Goal: Task Accomplishment & Management: Use online tool/utility

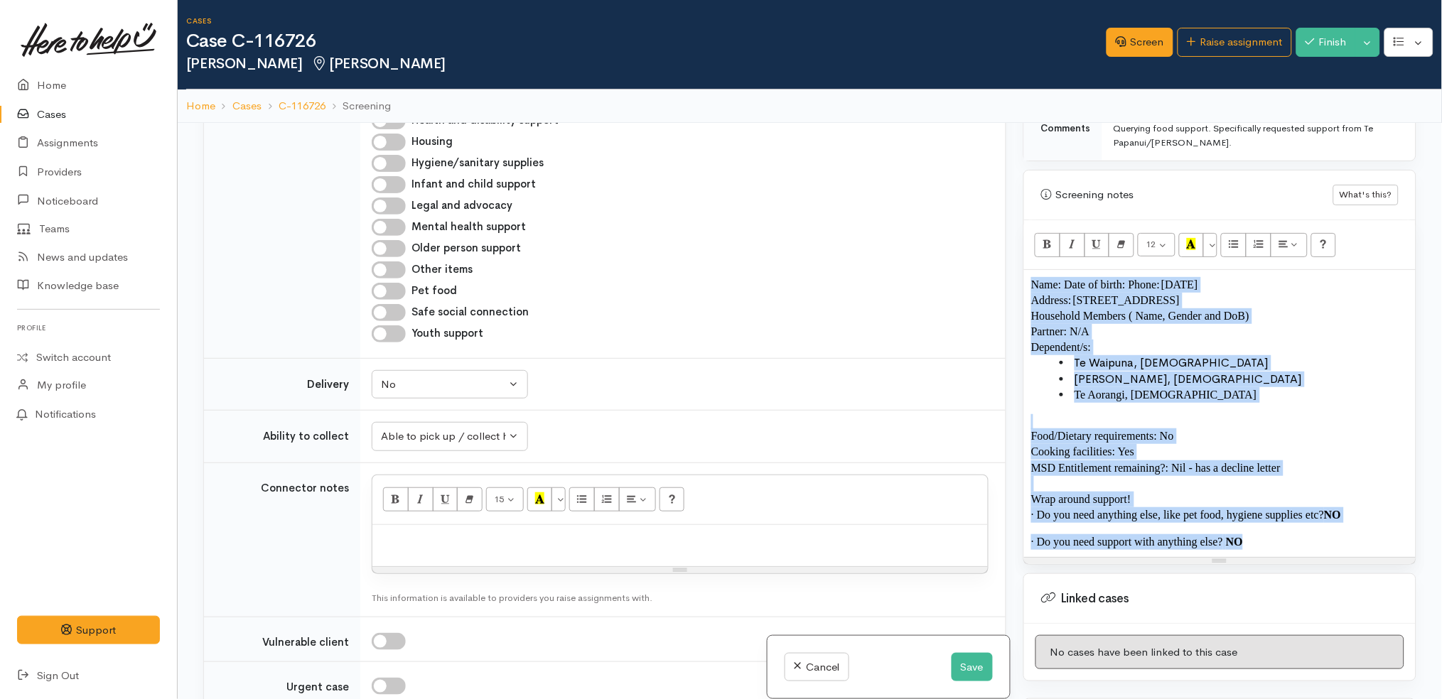
scroll to position [762, 0]
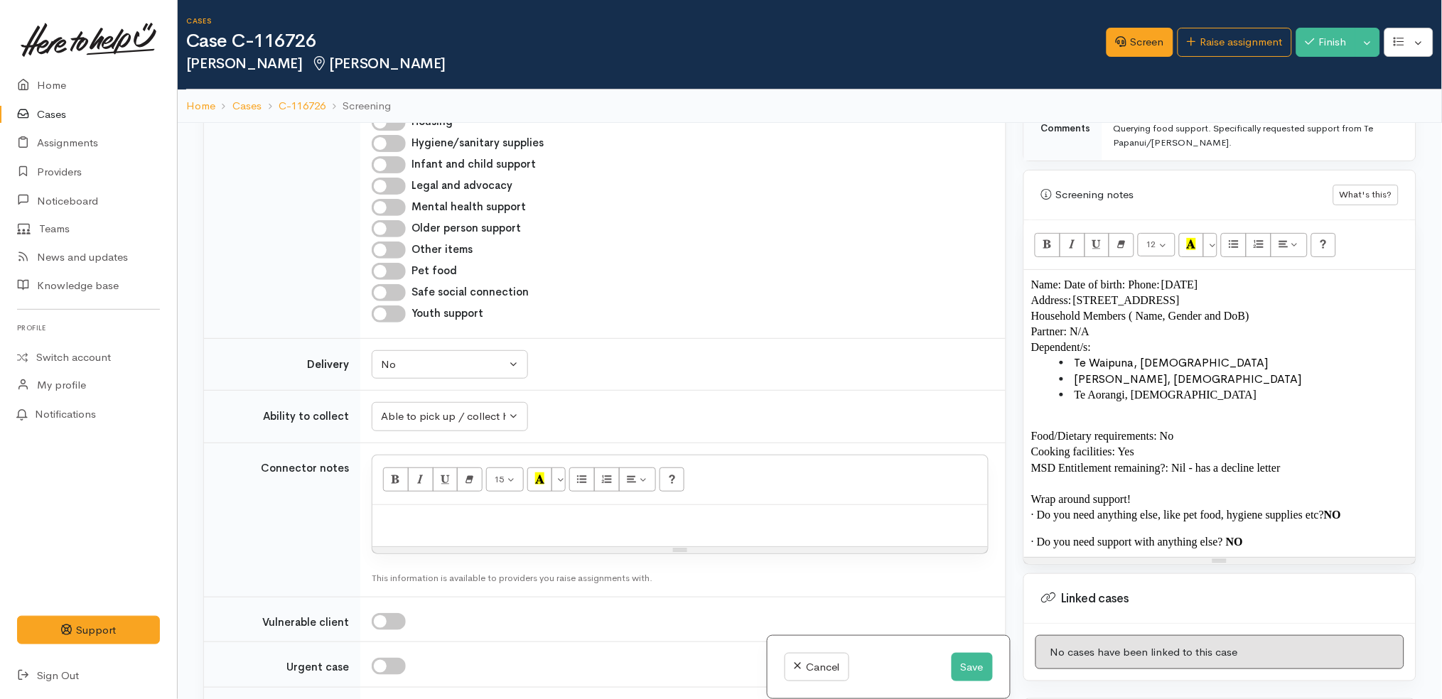
click at [765, 515] on p at bounding box center [679, 520] width 601 height 16
paste div
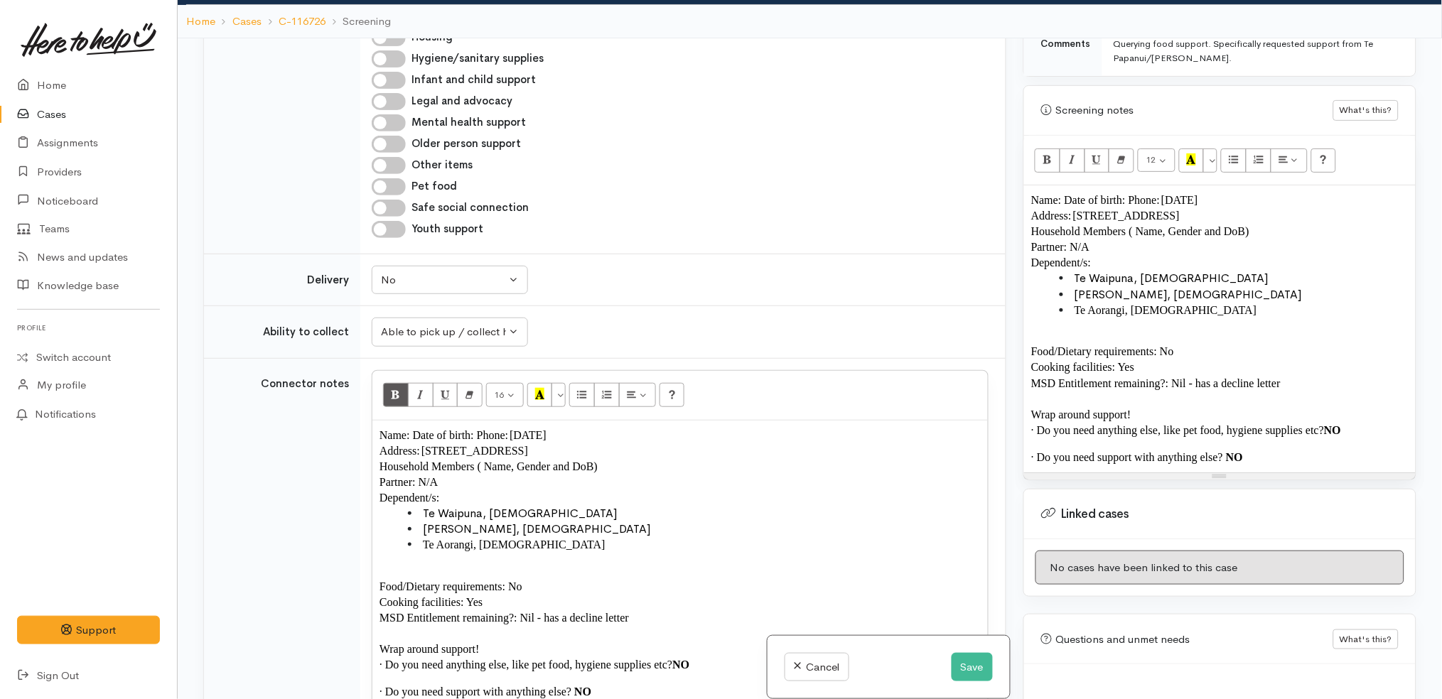
scroll to position [1019, 0]
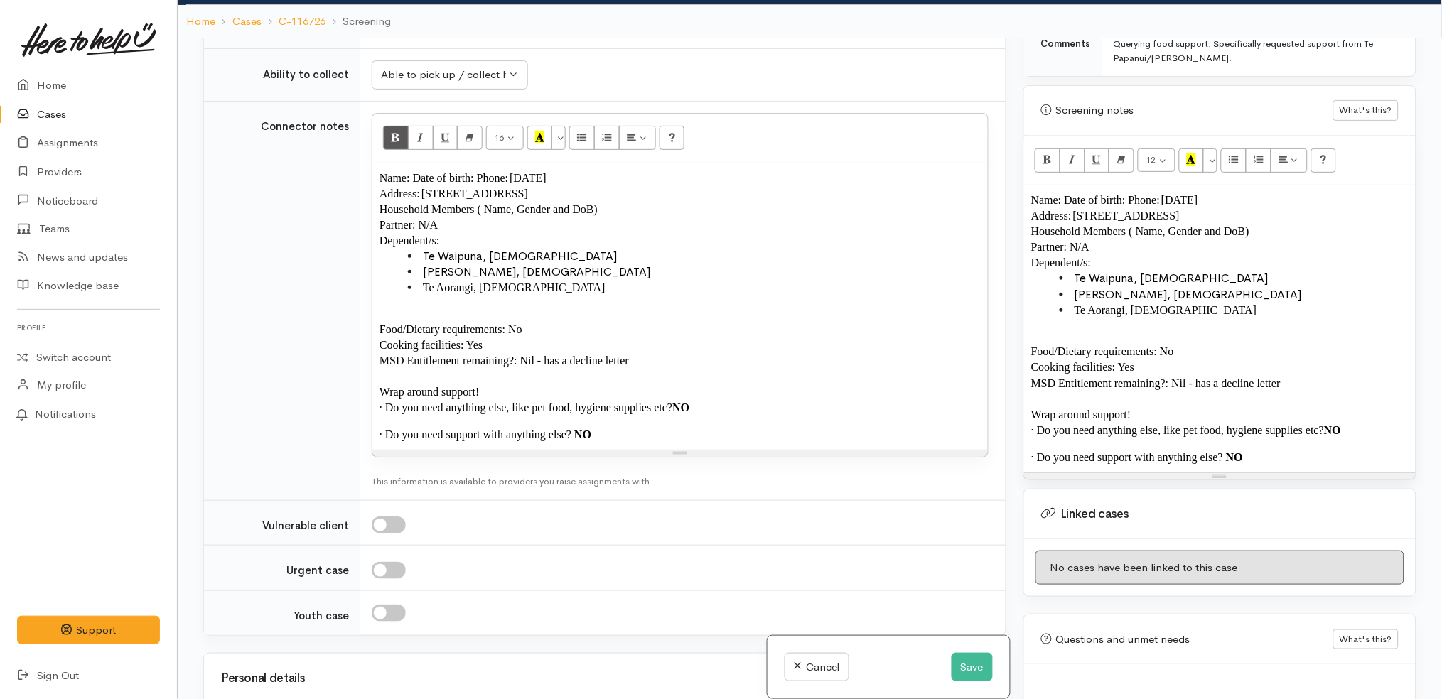
click at [500, 176] on span "Name: Date of birth: Phone: 30/08/1996" at bounding box center [462, 178] width 167 height 12
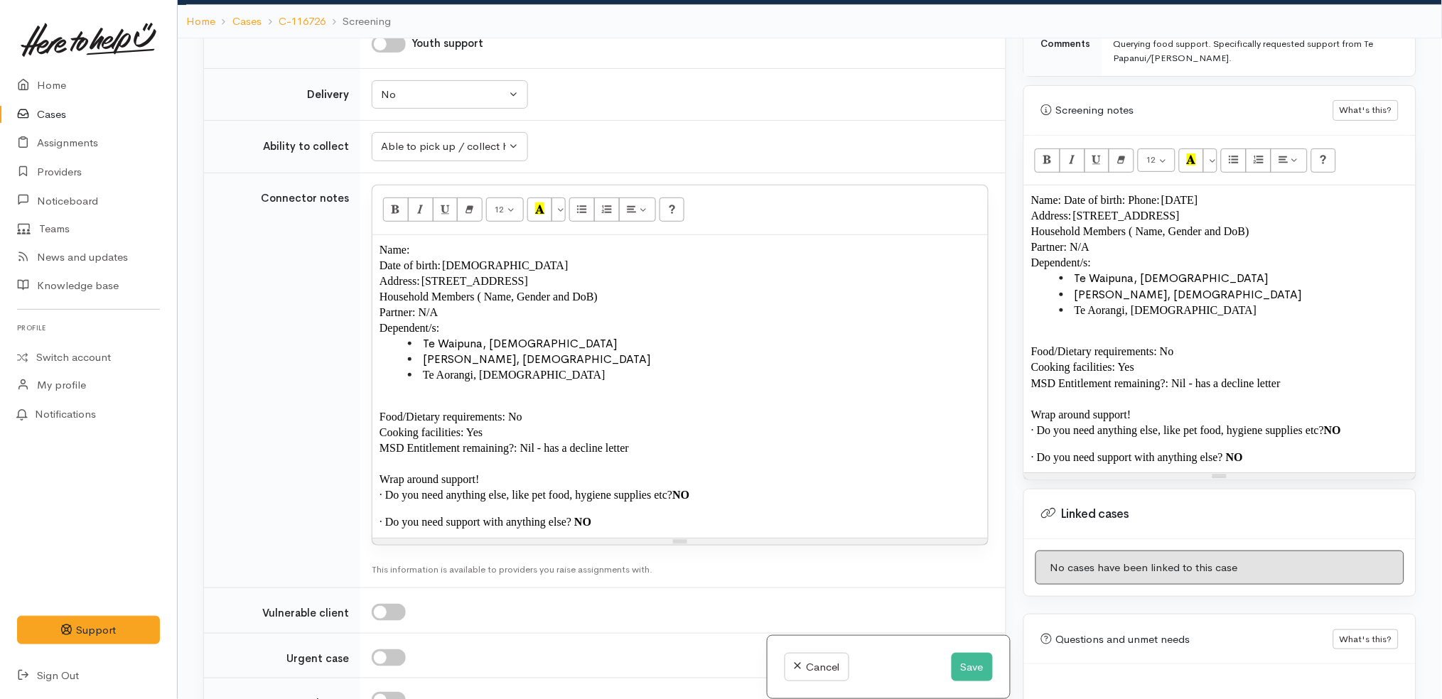
scroll to position [948, 0]
click at [431, 250] on p "Name:" at bounding box center [679, 250] width 601 height 16
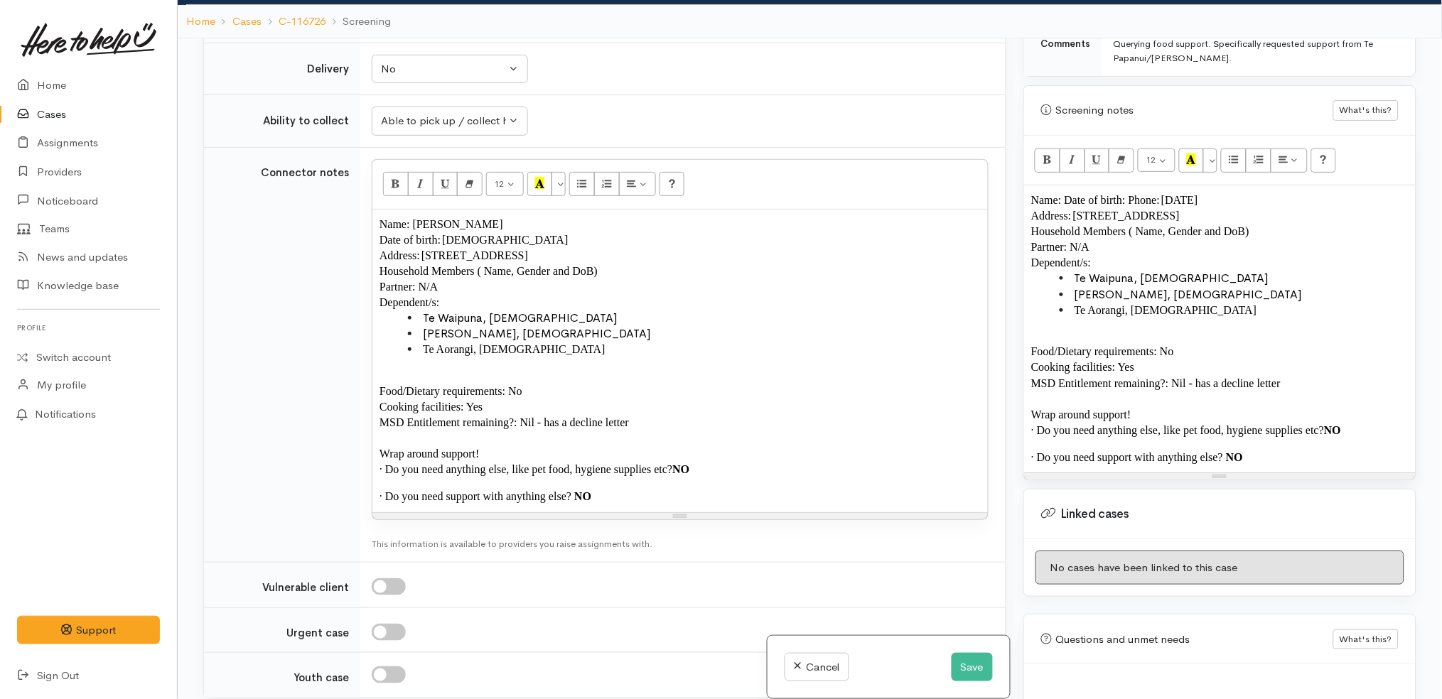
scroll to position [974, 0]
drag, startPoint x: 612, startPoint y: 274, endPoint x: 475, endPoint y: 276, distance: 137.9
click at [475, 276] on p "Household Members ( Name, Gender and DoB)" at bounding box center [679, 270] width 601 height 16
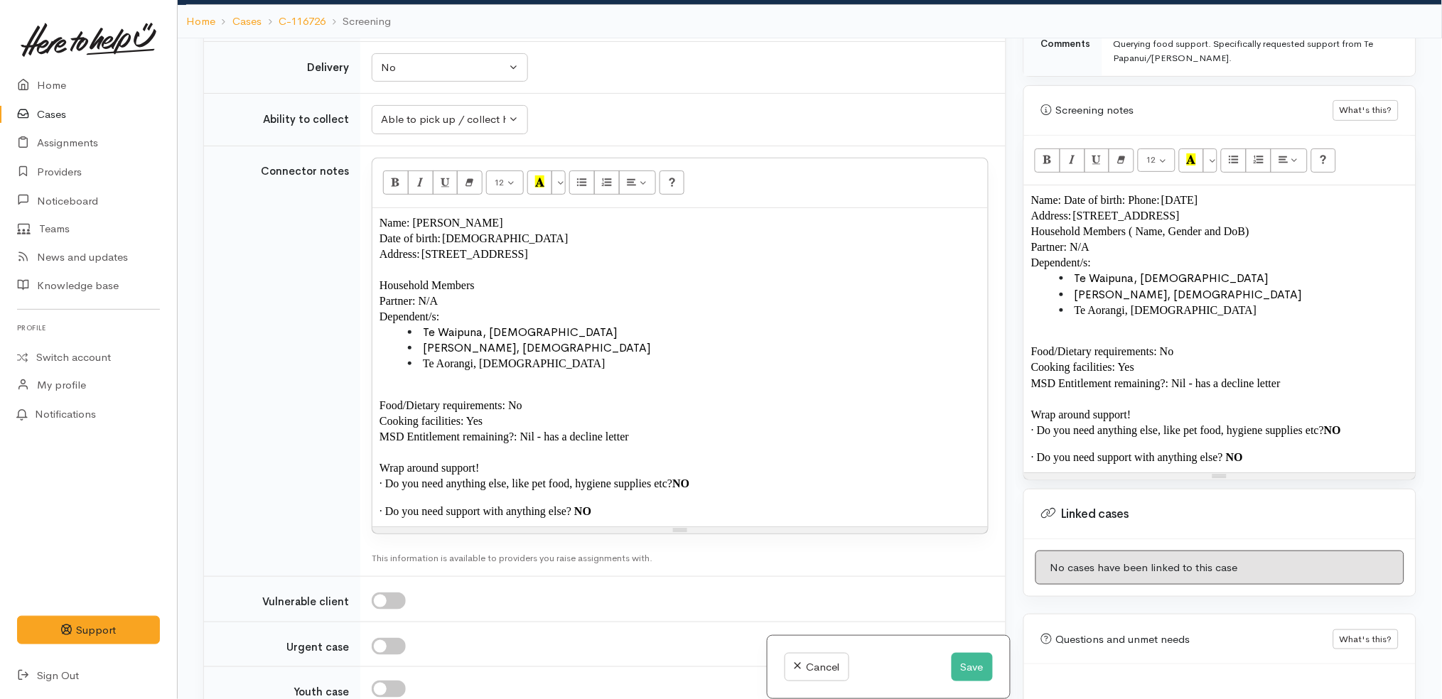
click at [541, 361] on li "Te Aorangi, 3 year old" at bounding box center [694, 364] width 573 height 16
click at [523, 345] on li "Fralin, 8 year old" at bounding box center [694, 348] width 573 height 16
click at [543, 359] on span "Te Aorangi, 3 year old, son" at bounding box center [525, 363] width 204 height 12
click at [669, 513] on p "· Do you need support with anything else? NO" at bounding box center [679, 512] width 601 height 16
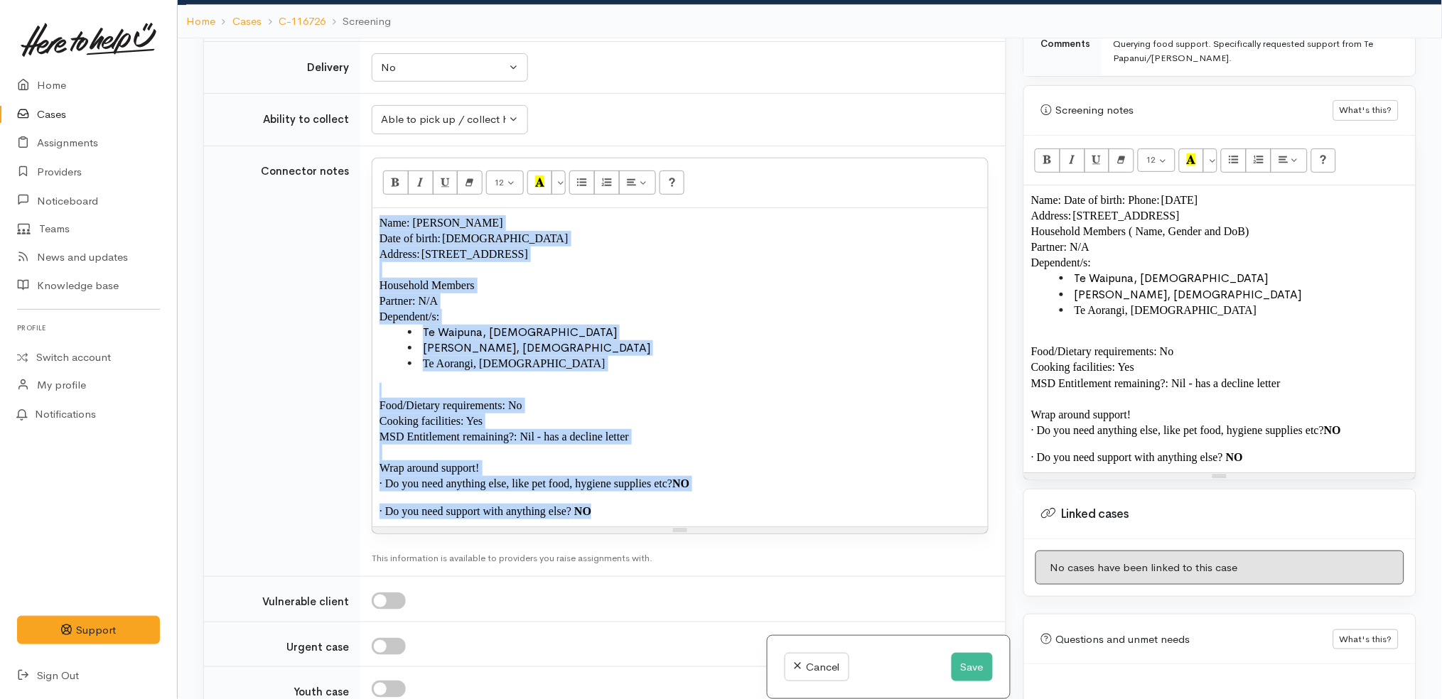
copy div "Name: Stephanie Wilcox Date of birth: 30/08/1996 Address: 15 Douglas Cres, Fair…"
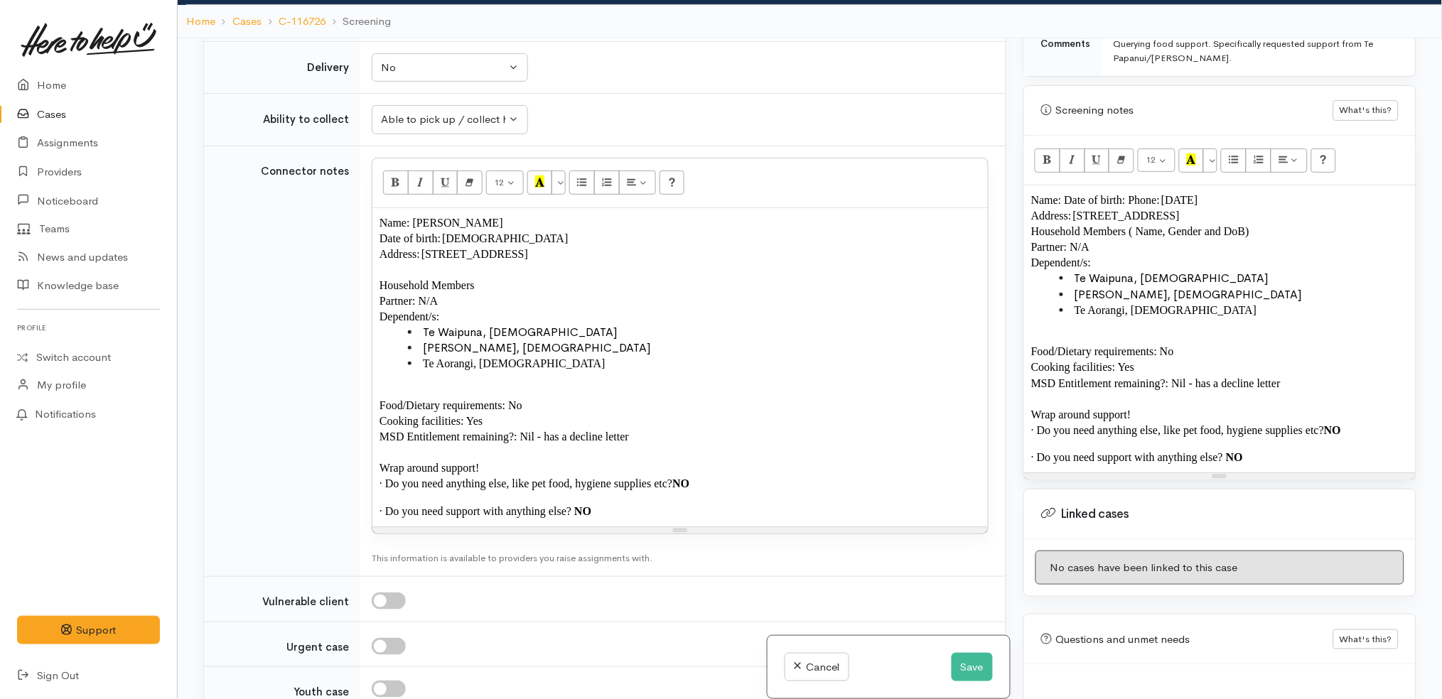
click at [1175, 324] on div "Name: Date of birth: Phone: 30/08/1996 Address: 15 Douglas Cres, Fairfield, Ham…" at bounding box center [1220, 328] width 392 height 287
paste div
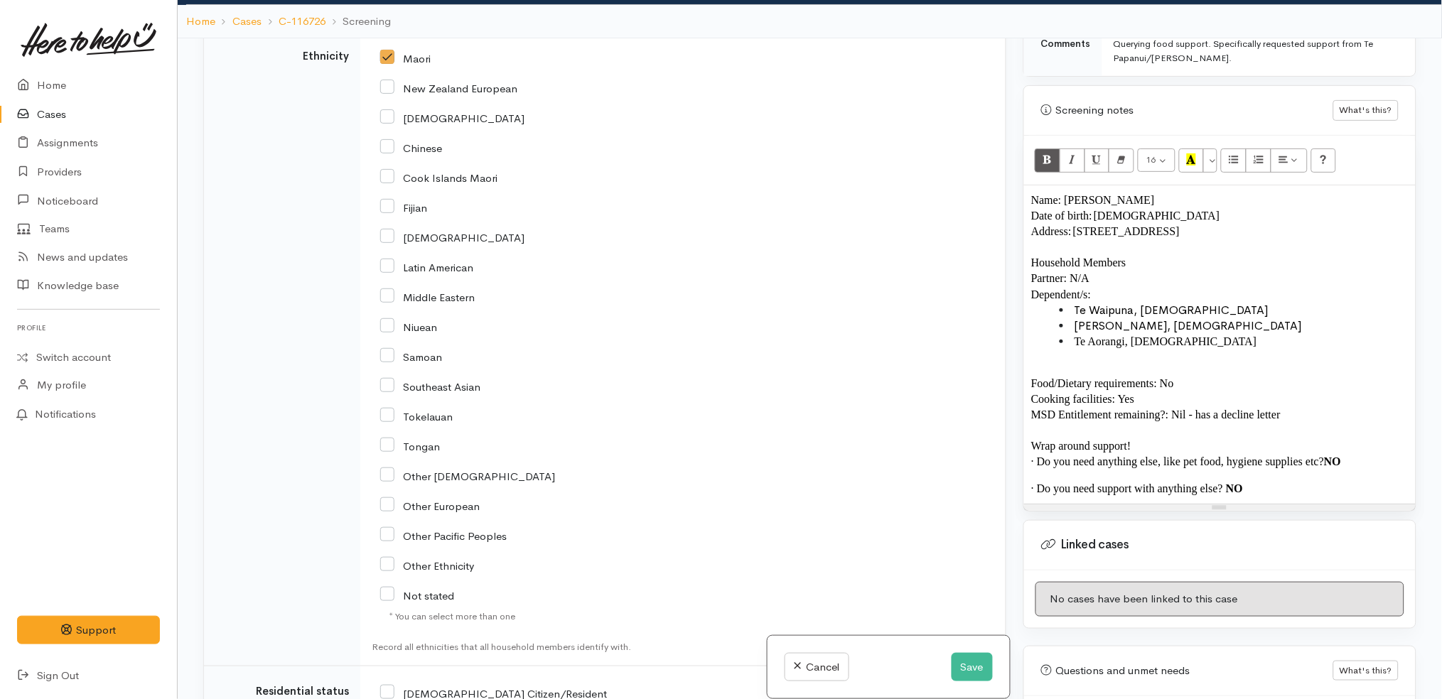
scroll to position [2071, 0]
click at [463, 92] on input "New Zealand European" at bounding box center [448, 89] width 137 height 13
checkbox input "true"
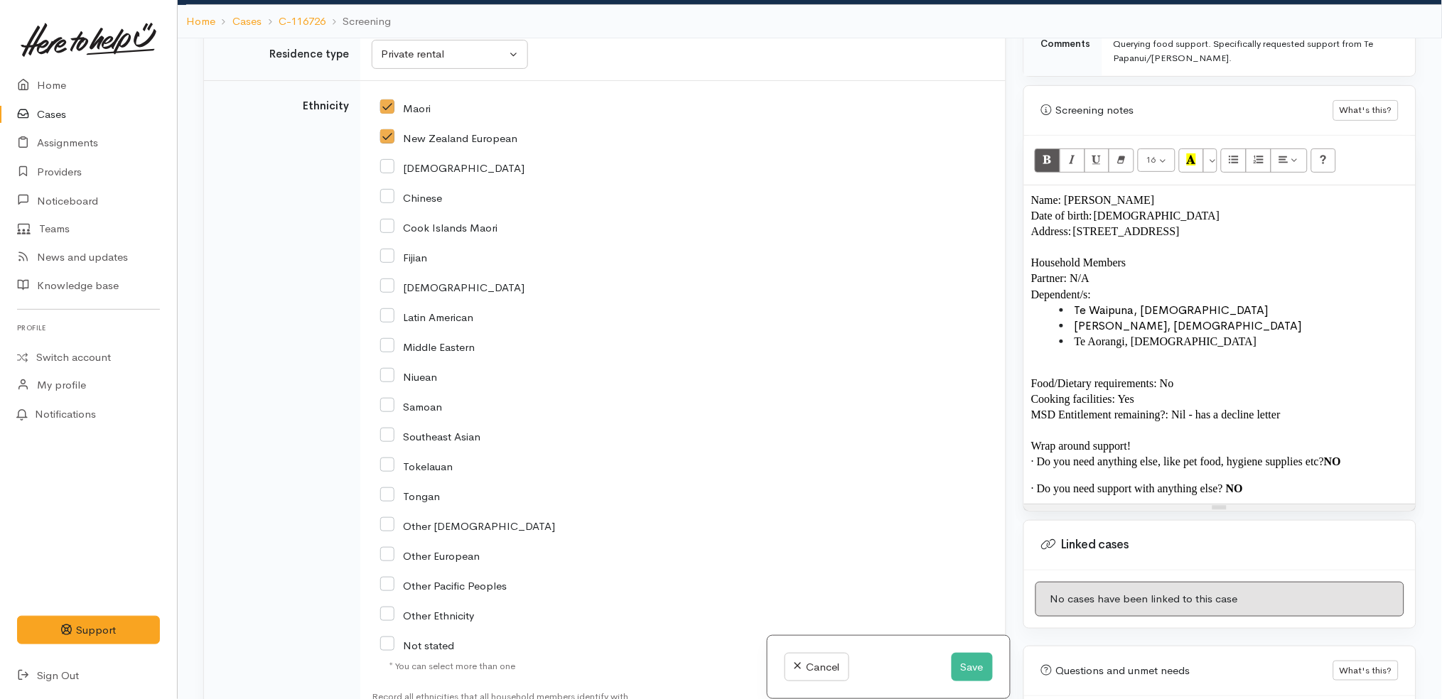
scroll to position [2516, 0]
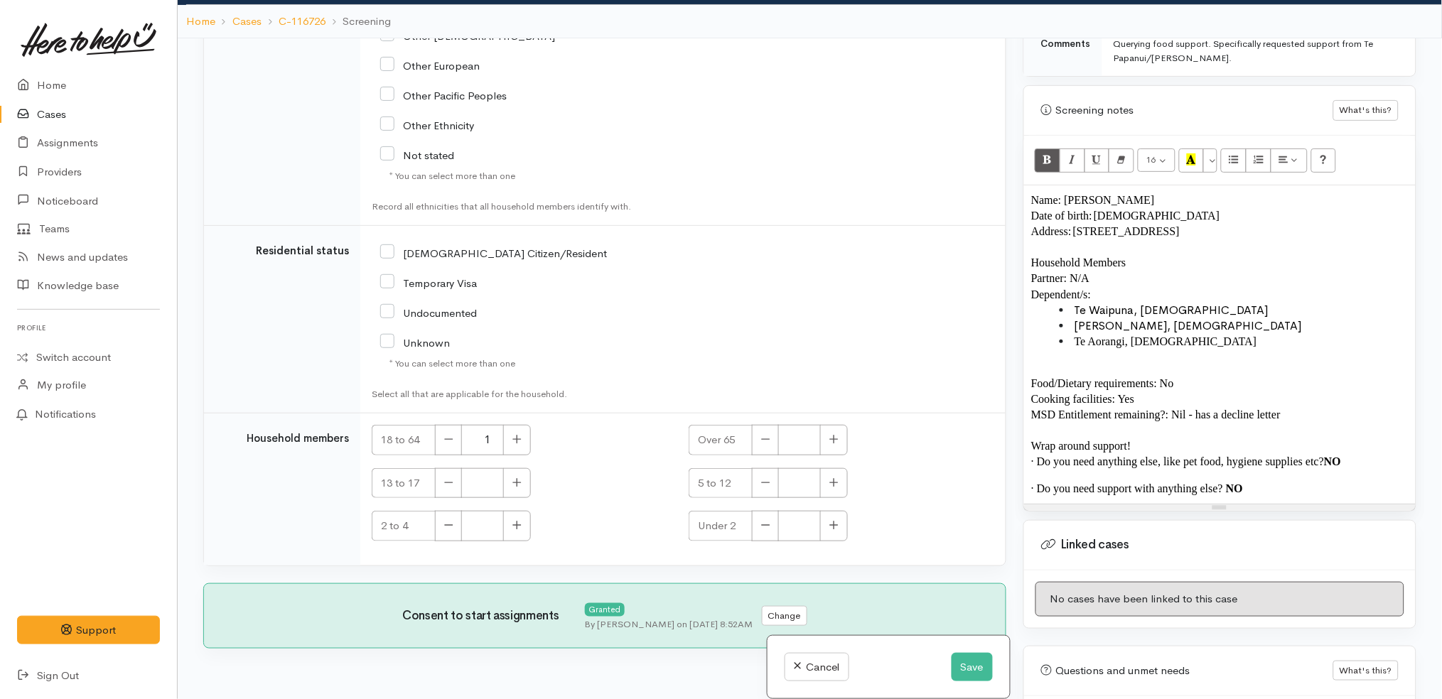
click at [480, 253] on input "NZ Citizen/Resident" at bounding box center [493, 252] width 227 height 13
checkbox input "true"
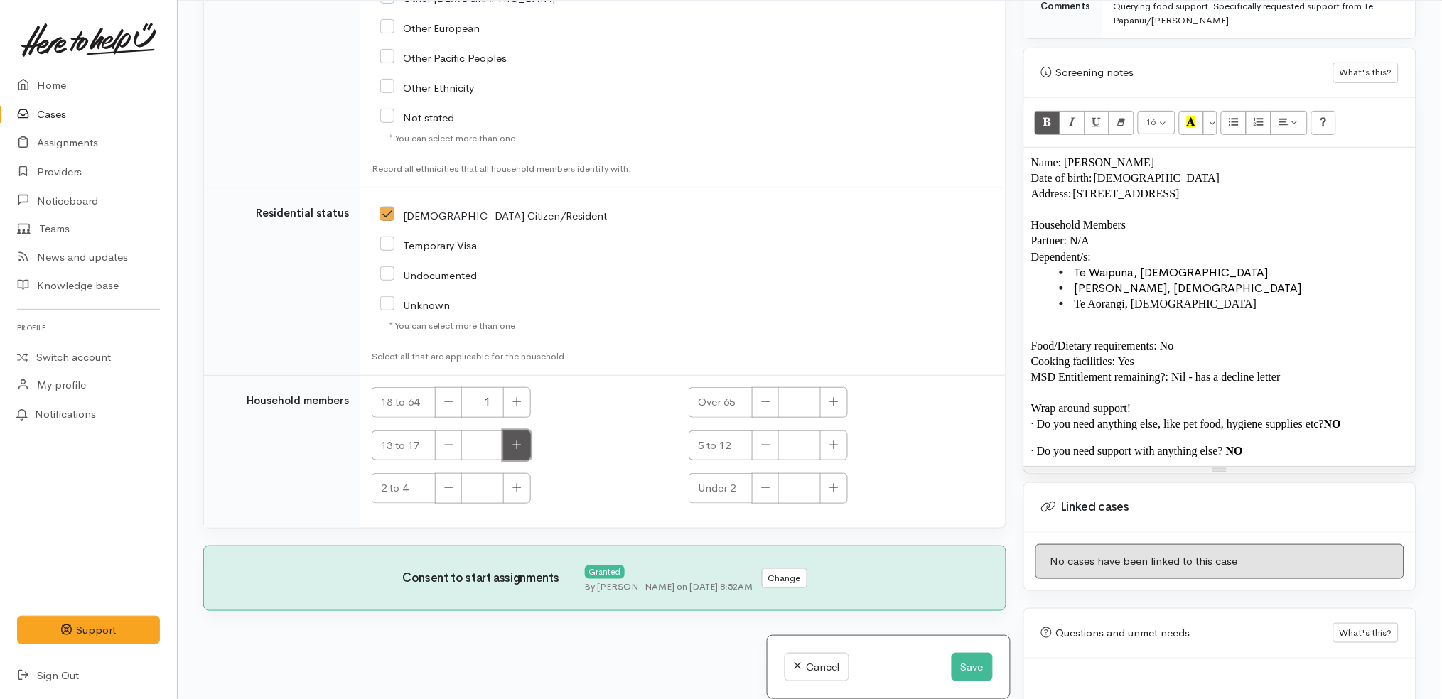
click at [516, 438] on button "button" at bounding box center [517, 446] width 28 height 31
type input "1"
click at [657, 316] on div "Unknown" at bounding box center [577, 304] width 394 height 30
click at [832, 454] on button "button" at bounding box center [834, 446] width 28 height 31
type input "1"
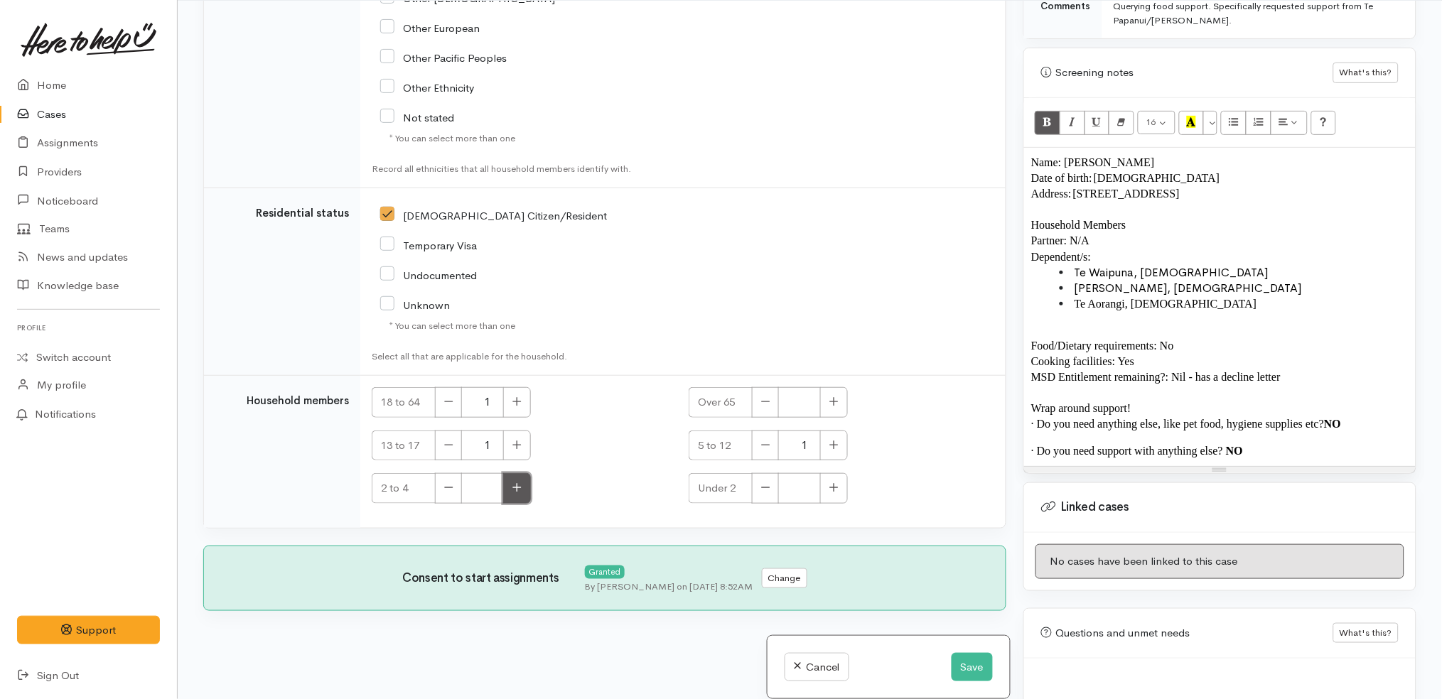
click at [514, 481] on button "button" at bounding box center [517, 488] width 28 height 31
type input "1"
click at [604, 463] on div "13 to 17 1" at bounding box center [521, 450] width 317 height 39
click at [964, 666] on button "Save" at bounding box center [971, 667] width 41 height 29
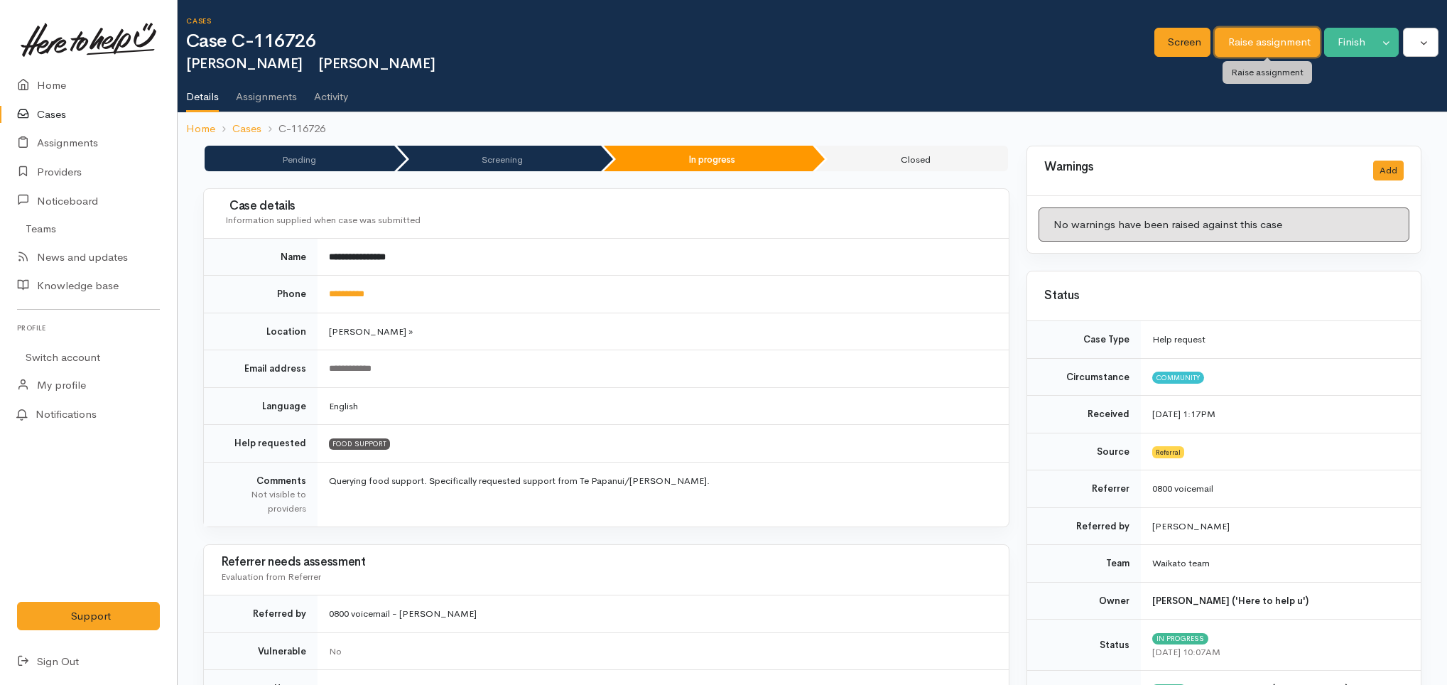
click at [1225, 44] on link "Raise assignment" at bounding box center [1267, 42] width 105 height 29
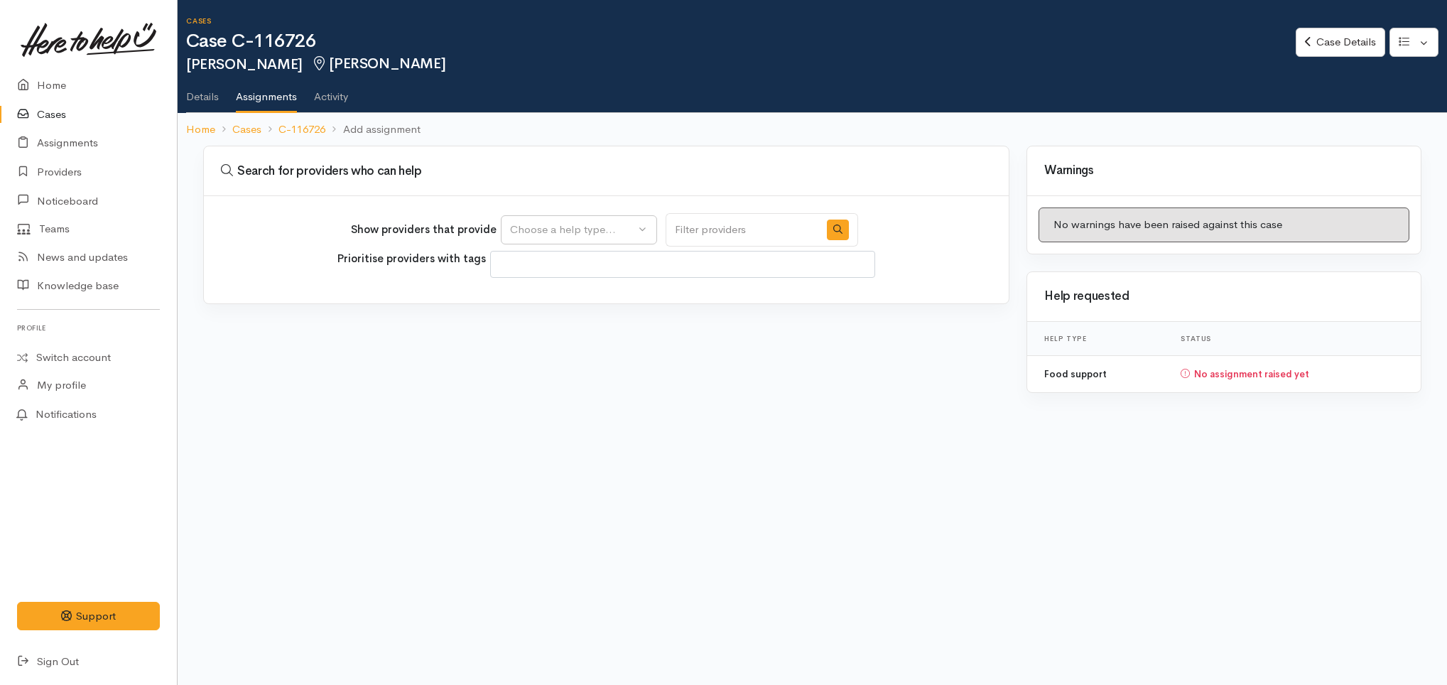
select select
click at [586, 222] on div "Choose a help type..." at bounding box center [572, 230] width 125 height 16
click at [563, 306] on link "Food support" at bounding box center [579, 298] width 155 height 22
select select "3"
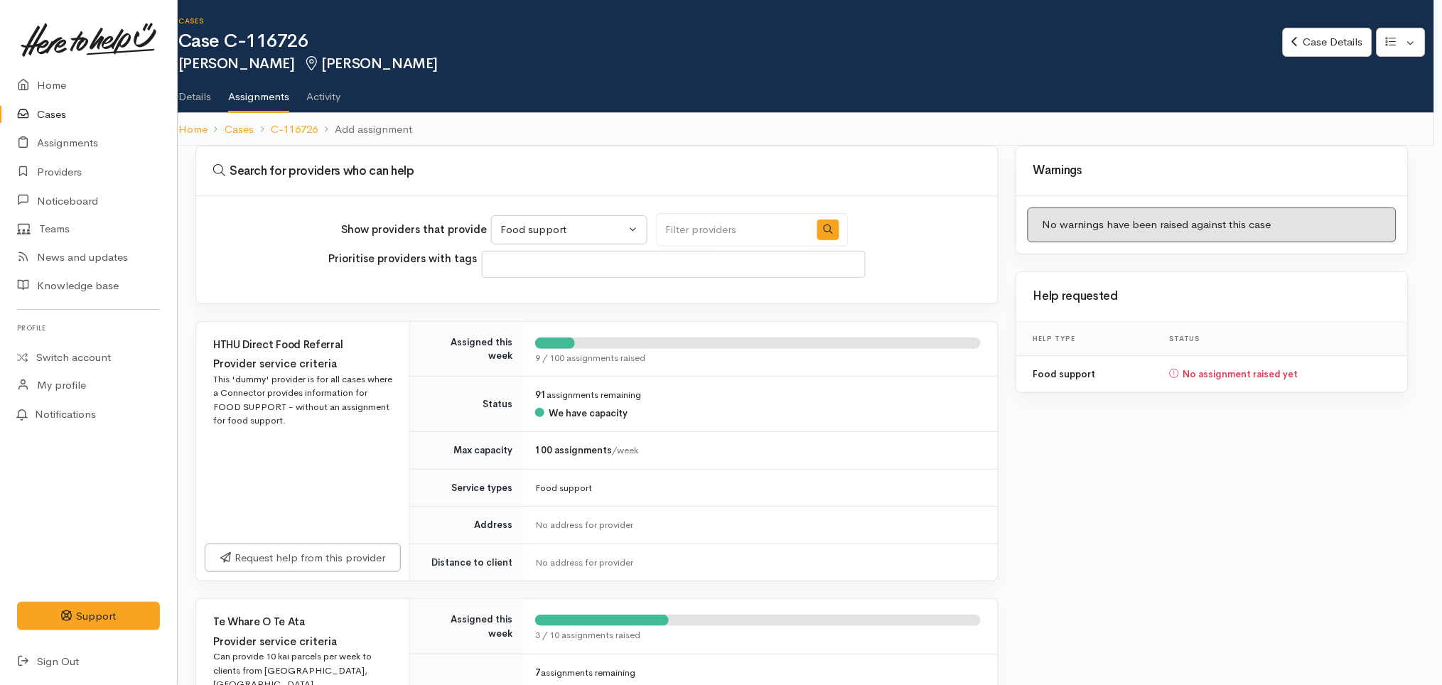
scroll to position [16, 0]
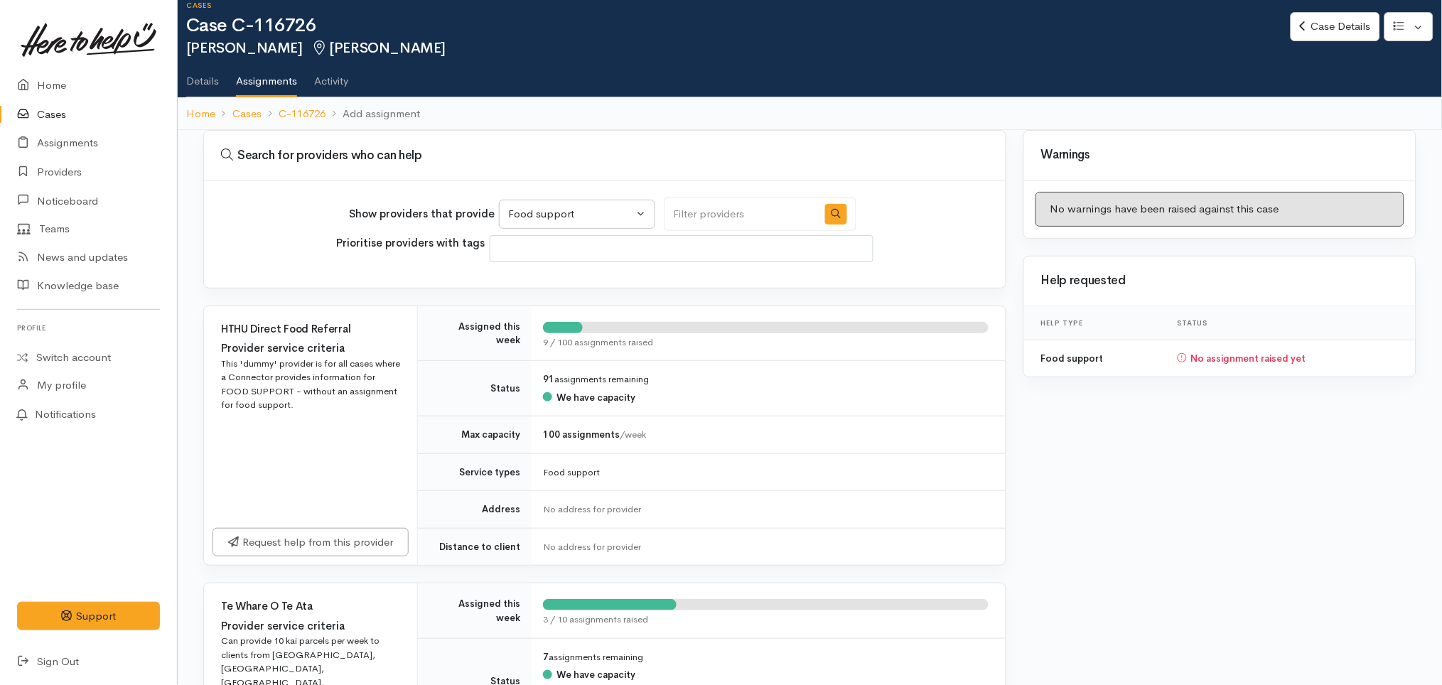
click at [205, 85] on link "Details" at bounding box center [202, 76] width 33 height 40
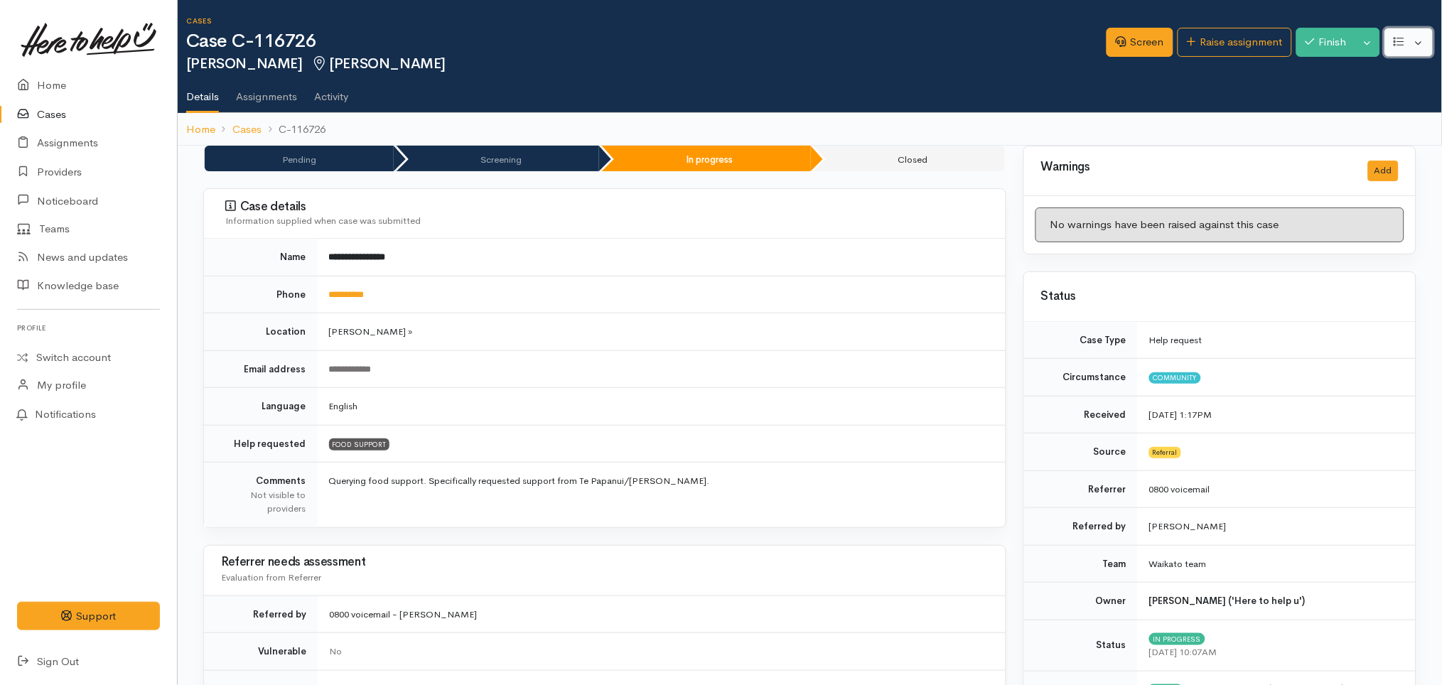
click at [1418, 41] on button "button" at bounding box center [1408, 42] width 49 height 29
click at [1336, 77] on link "Edit" at bounding box center [1356, 76] width 152 height 22
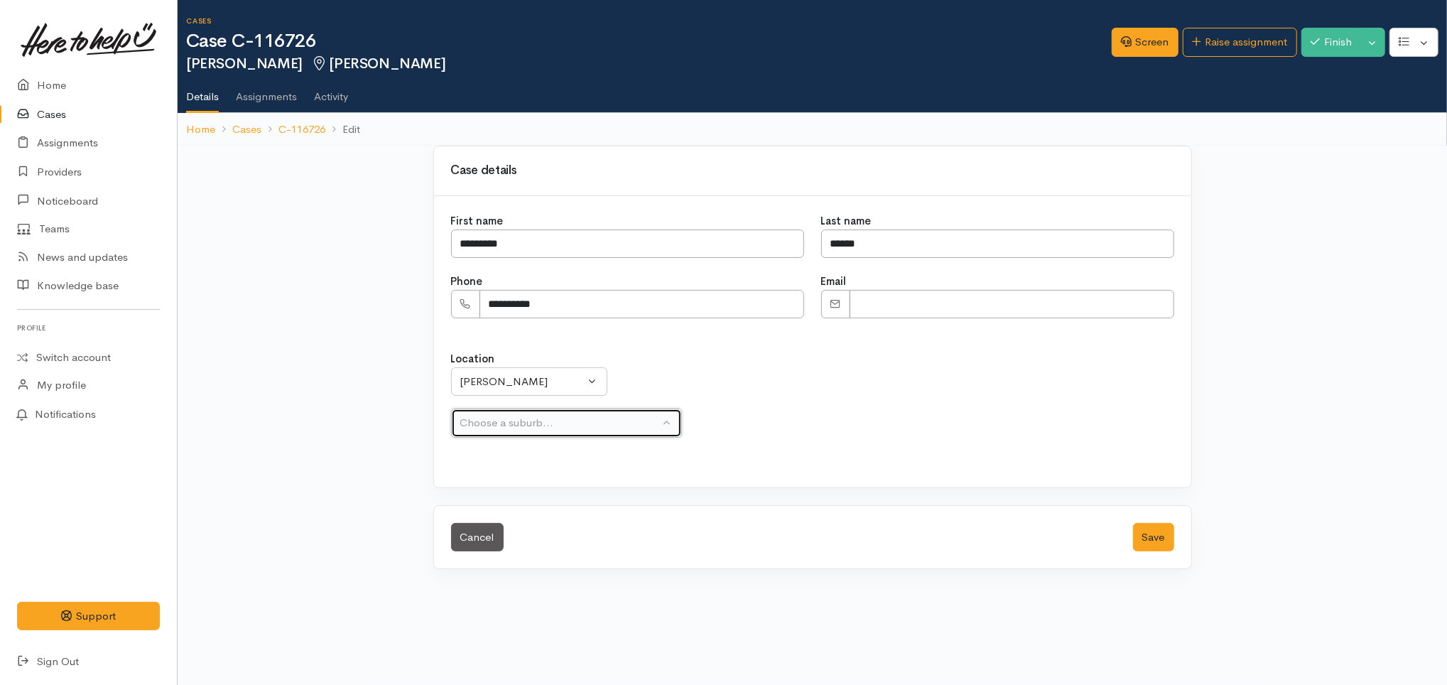
click at [606, 419] on div "Choose a suburb..." at bounding box center [560, 423] width 200 height 16
type input "fai"
click at [546, 363] on link "[GEOGRAPHIC_DATA]" at bounding box center [567, 368] width 230 height 22
select select "12"
click at [1145, 525] on button "Save" at bounding box center [1153, 537] width 41 height 29
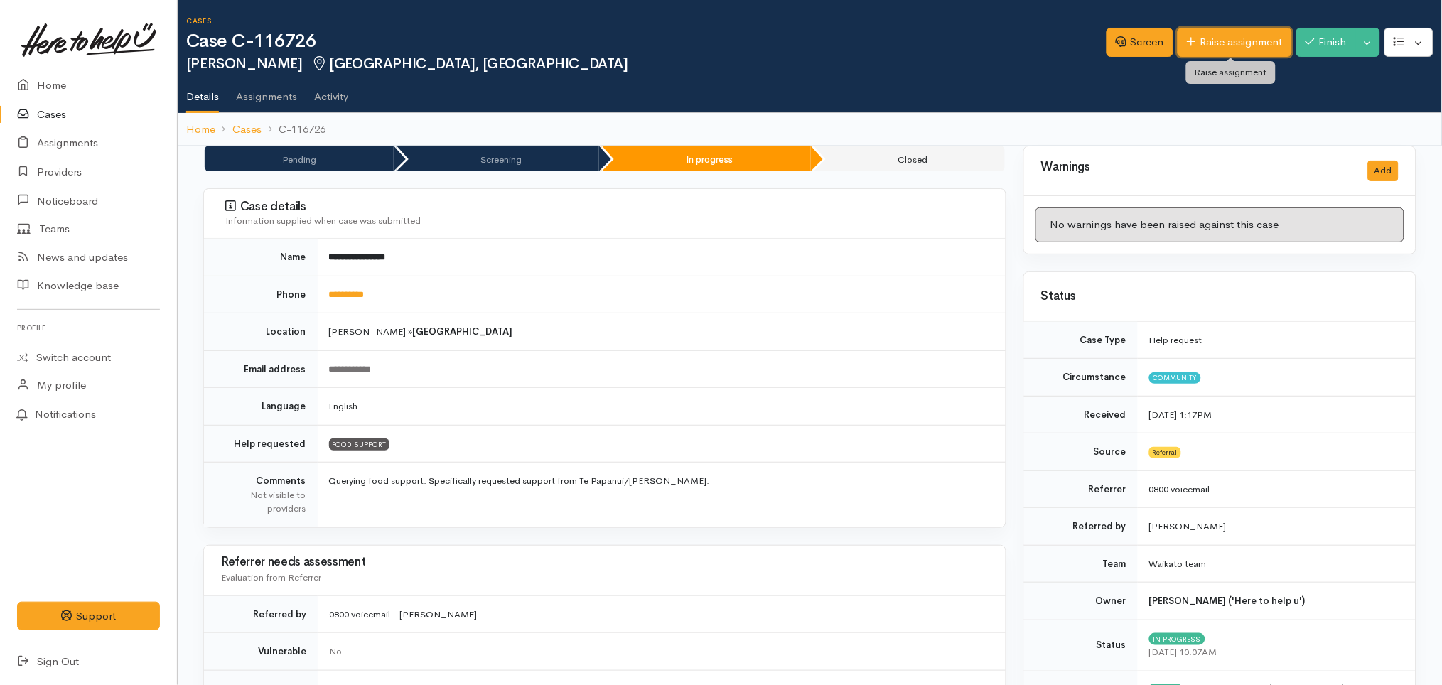
click at [1194, 45] on link "Raise assignment" at bounding box center [1234, 42] width 114 height 29
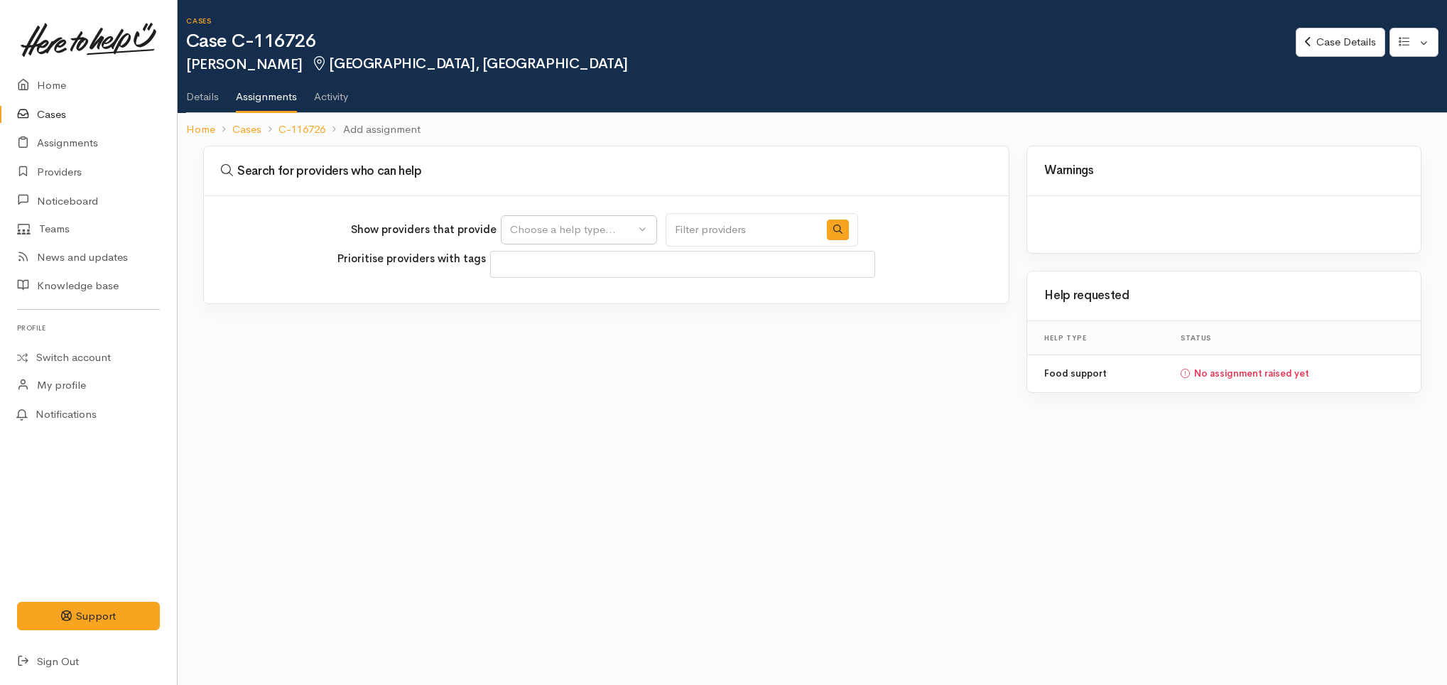
select select
click at [571, 238] on button "Choose a help type..." at bounding box center [579, 229] width 156 height 29
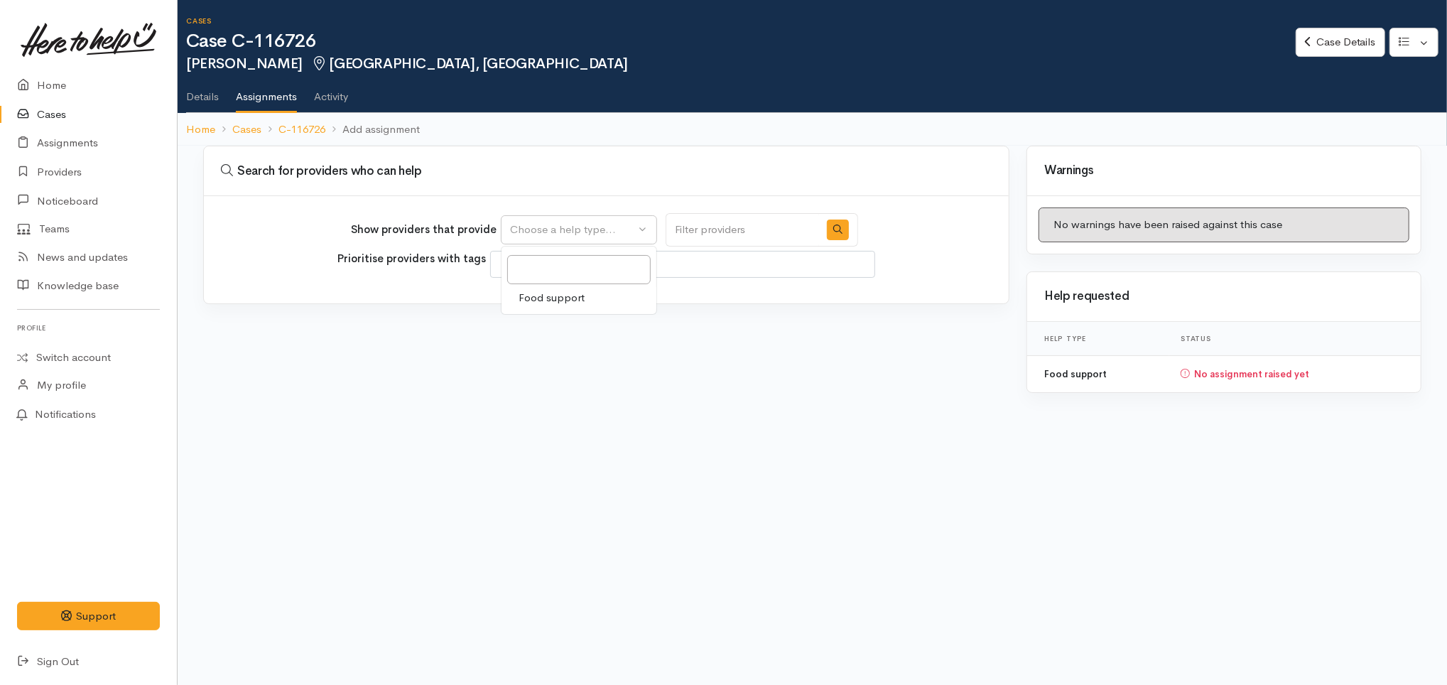
click at [549, 296] on span "Food support" at bounding box center [552, 298] width 66 height 16
select select "3"
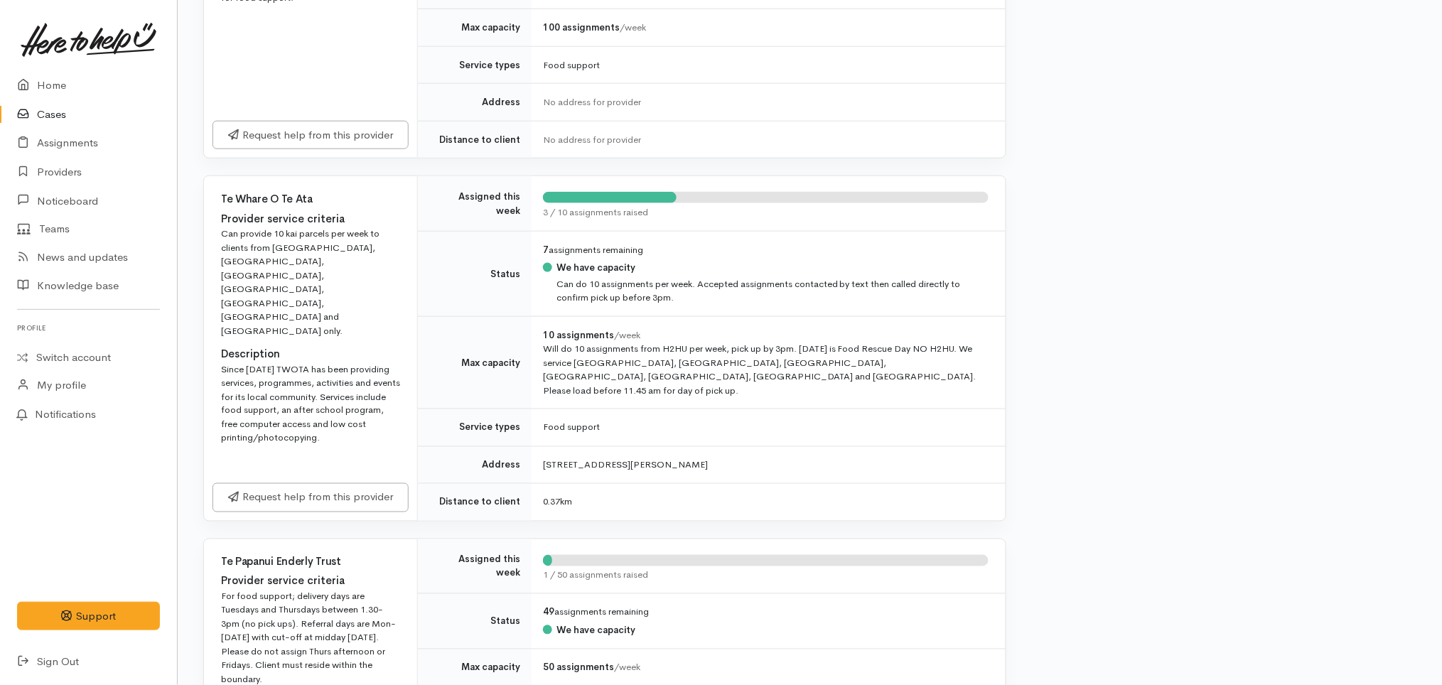
scroll to position [428, 0]
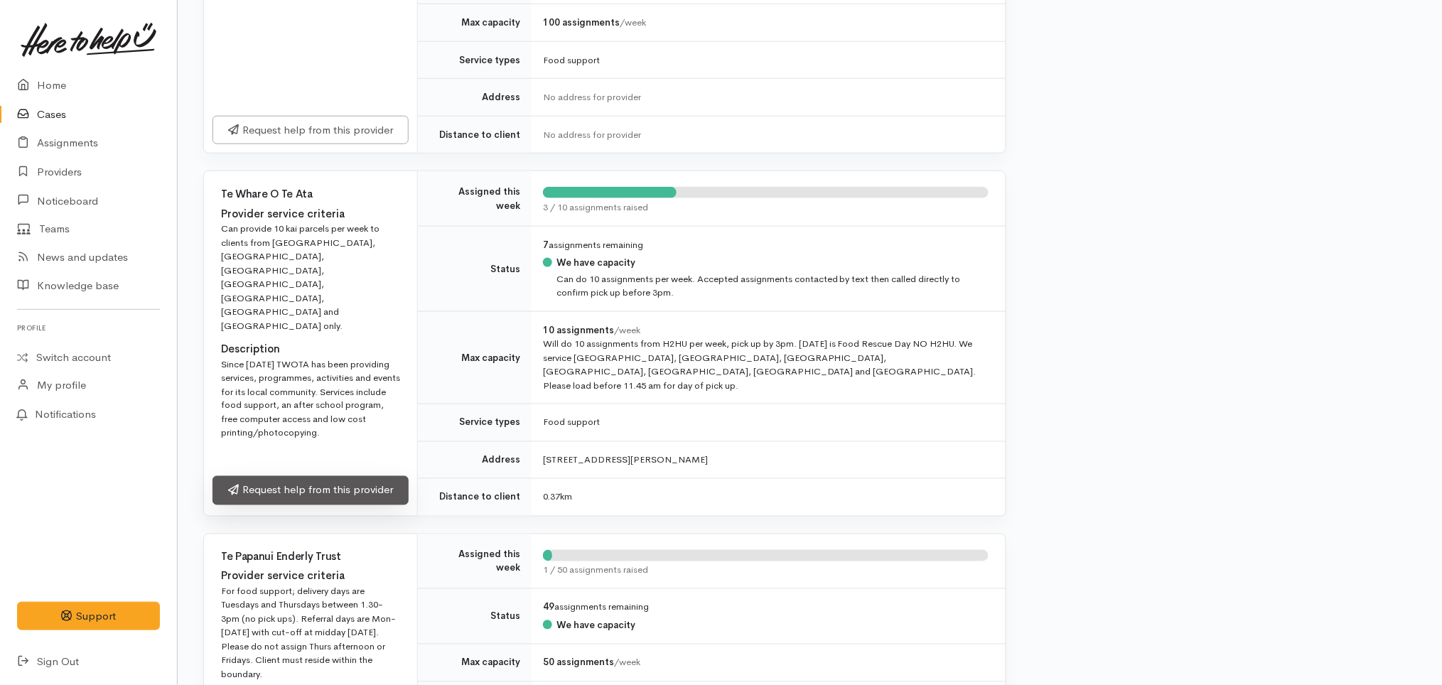
click at [333, 478] on link "Request help from this provider" at bounding box center [310, 490] width 196 height 29
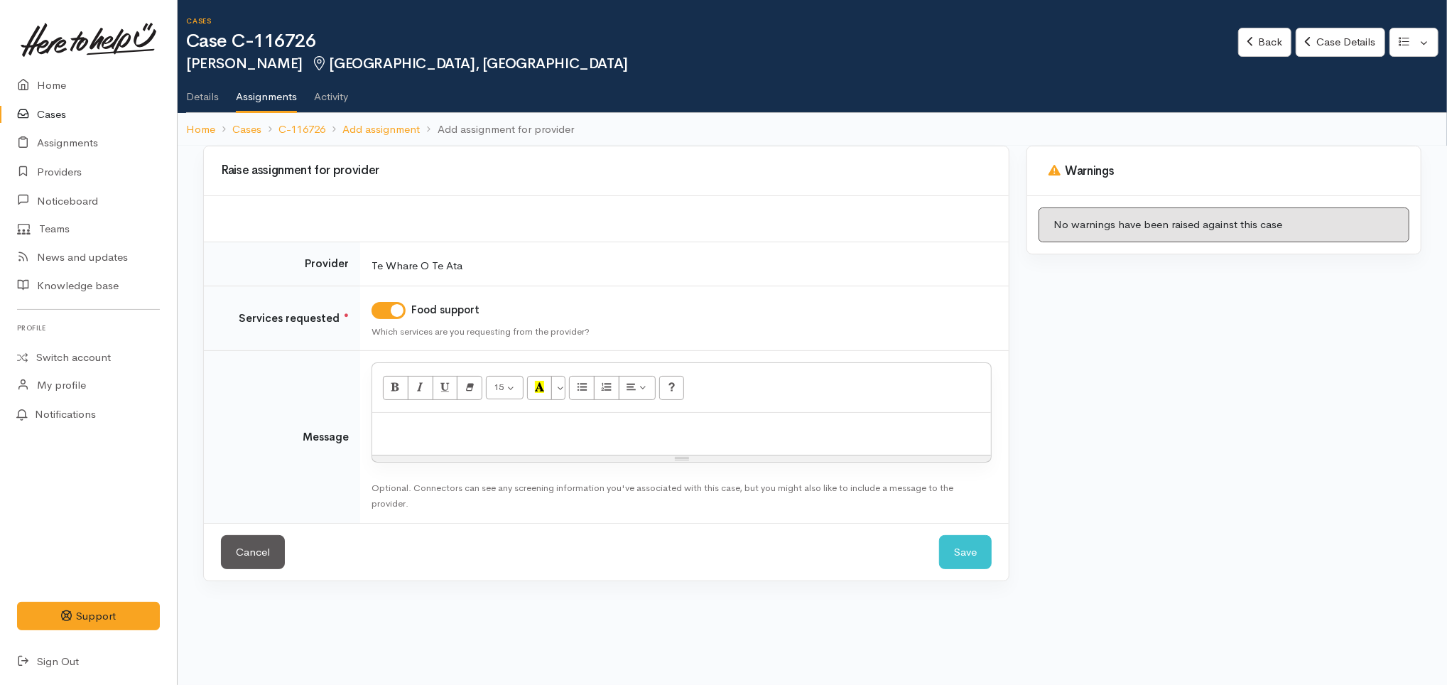
click at [467, 436] on div at bounding box center [681, 434] width 619 height 42
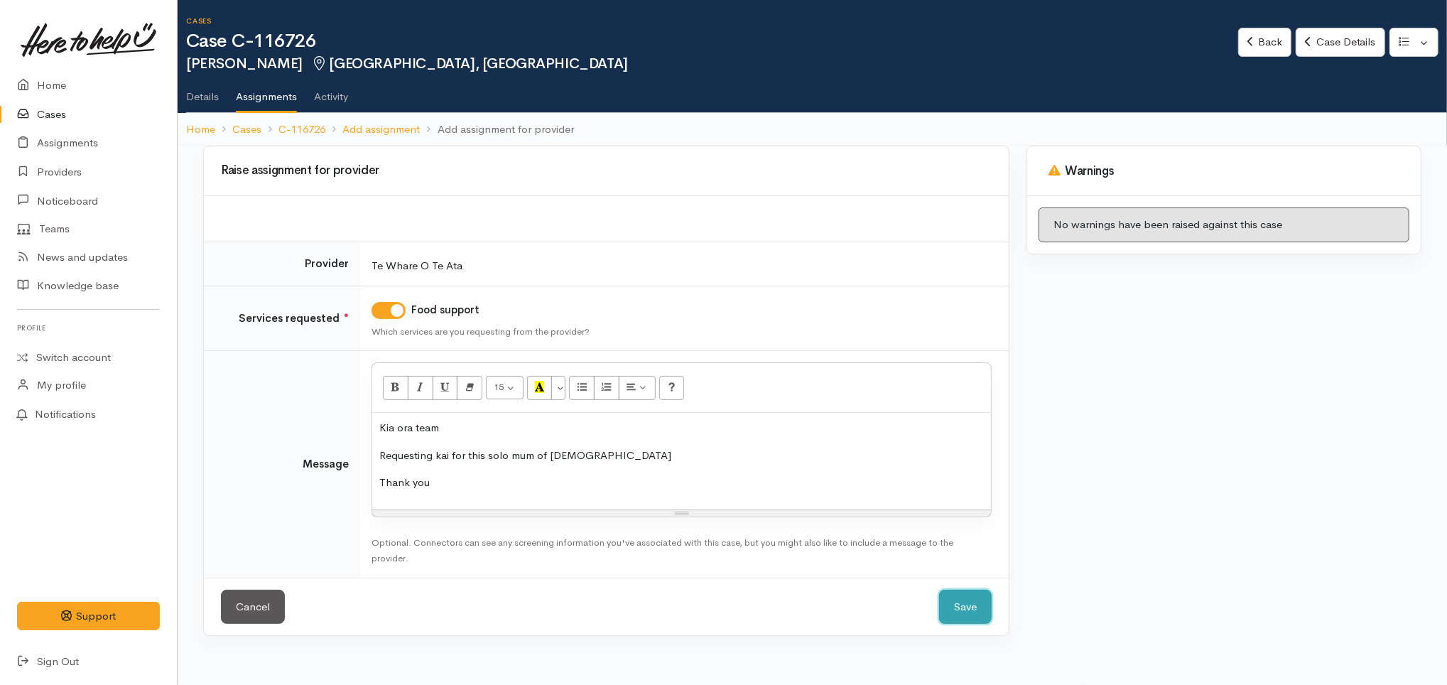
click at [973, 613] on button "Save" at bounding box center [965, 607] width 53 height 35
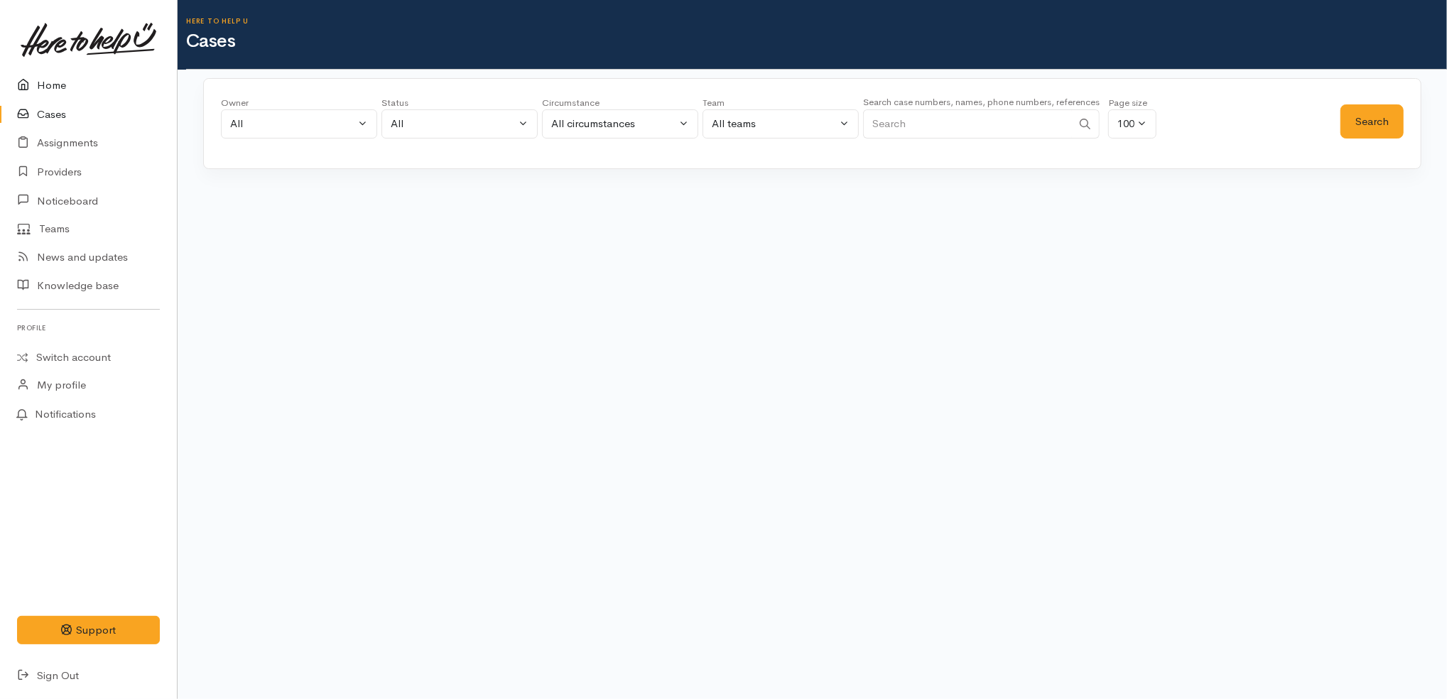
click at [90, 89] on link "Home" at bounding box center [88, 85] width 177 height 29
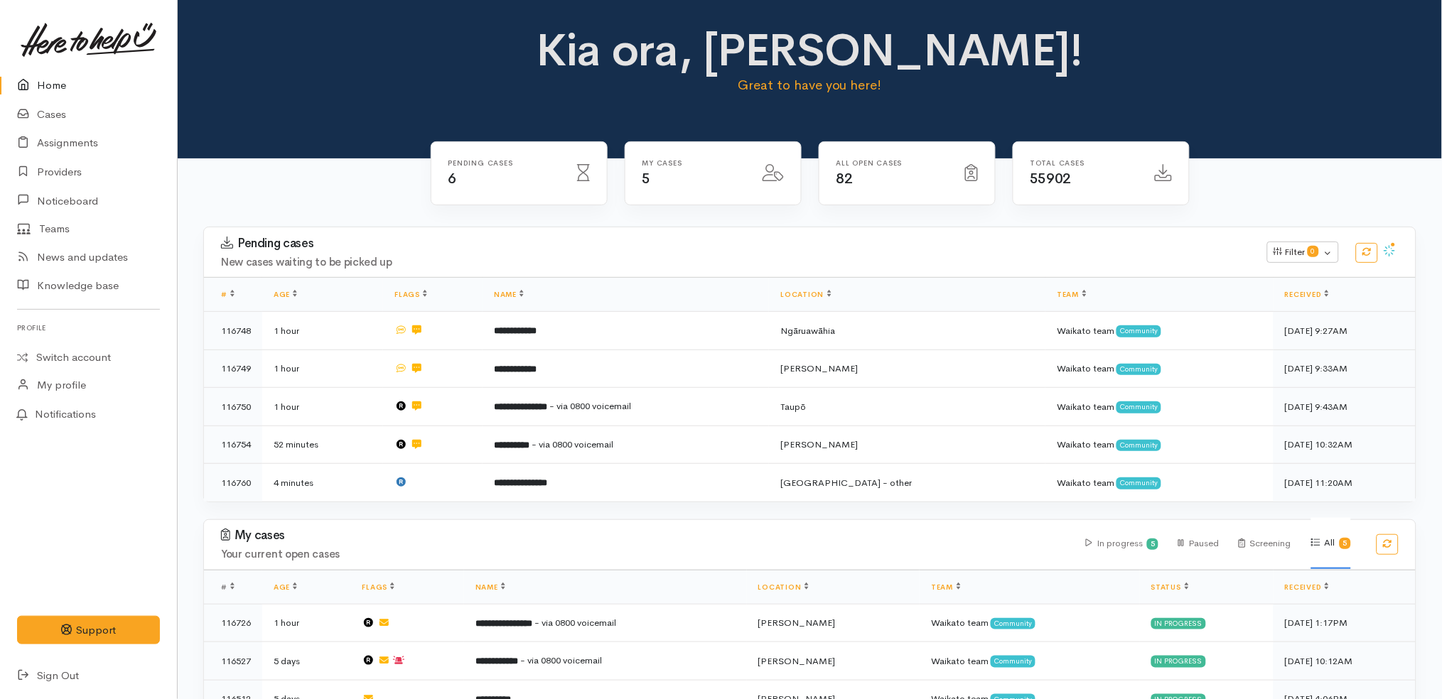
click at [109, 86] on link "Home" at bounding box center [88, 85] width 177 height 29
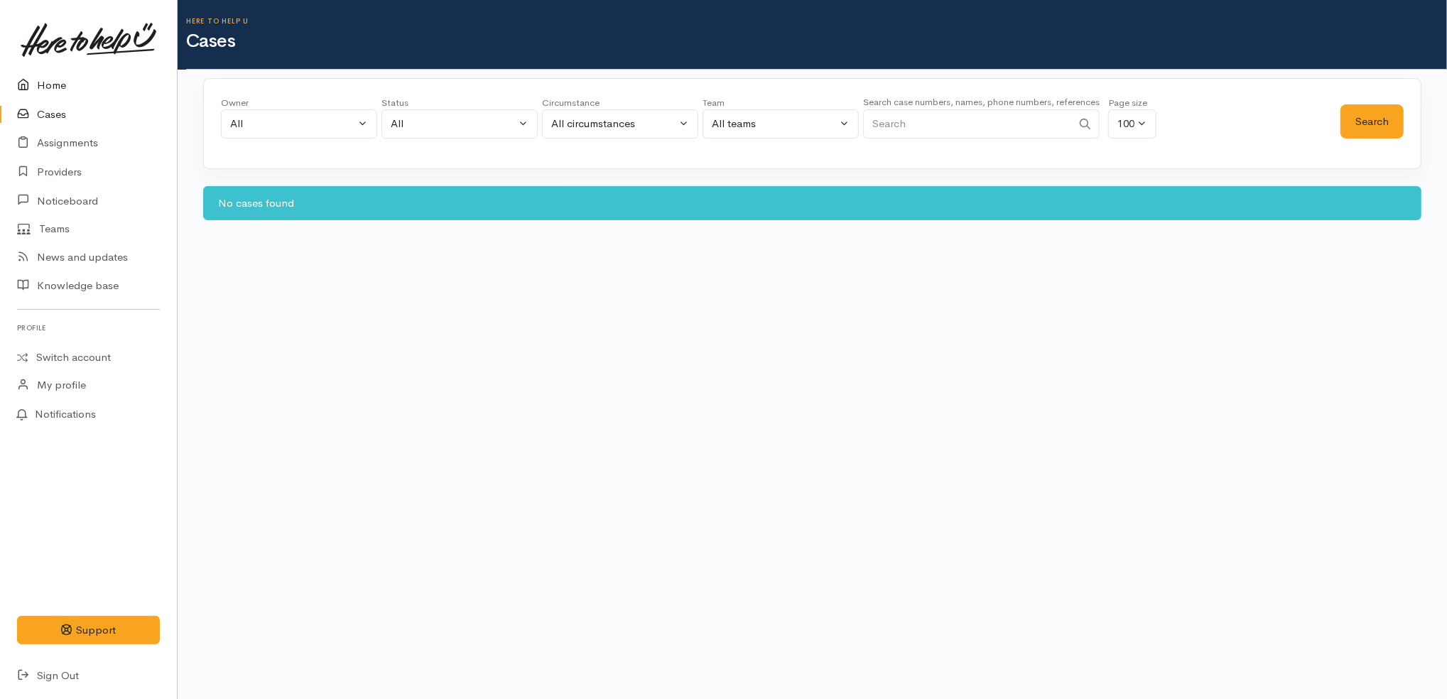
click at [135, 78] on link "Home" at bounding box center [88, 85] width 177 height 29
click at [62, 83] on link "Home" at bounding box center [88, 85] width 177 height 29
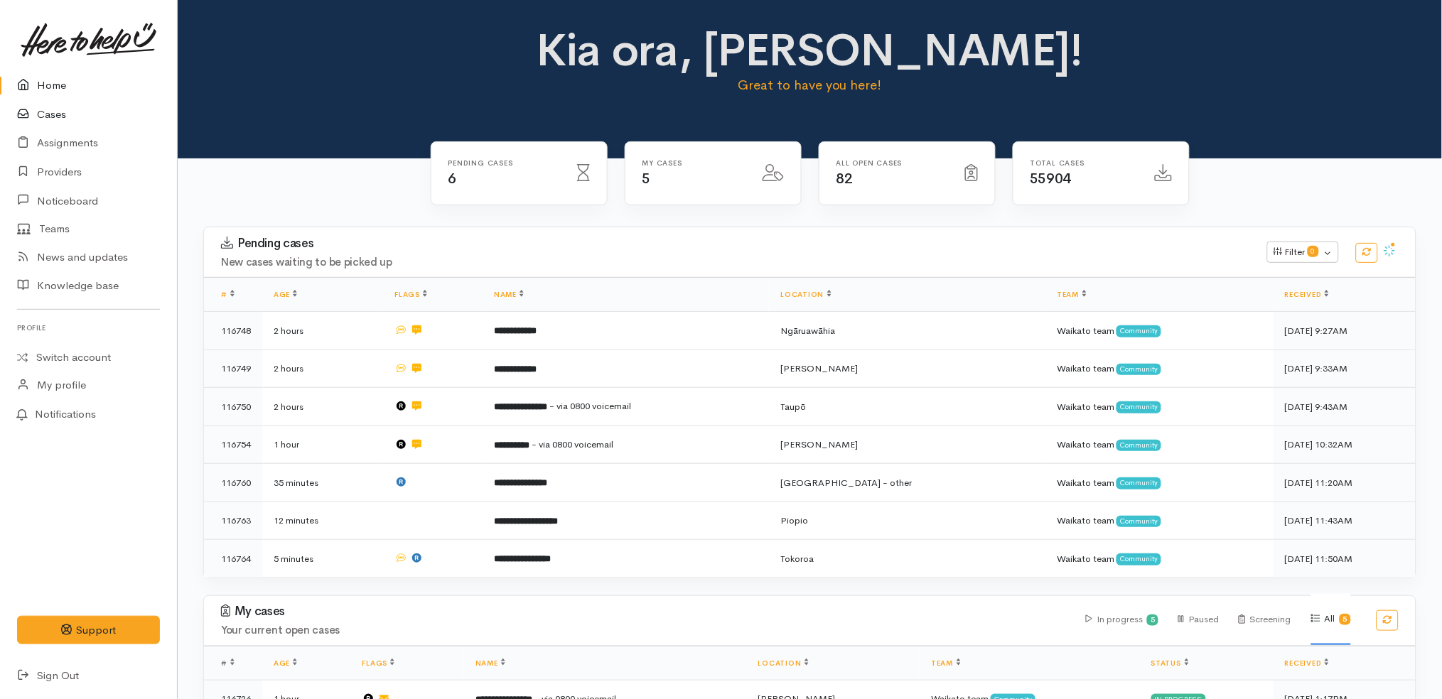
click at [54, 109] on link "Cases" at bounding box center [88, 114] width 177 height 29
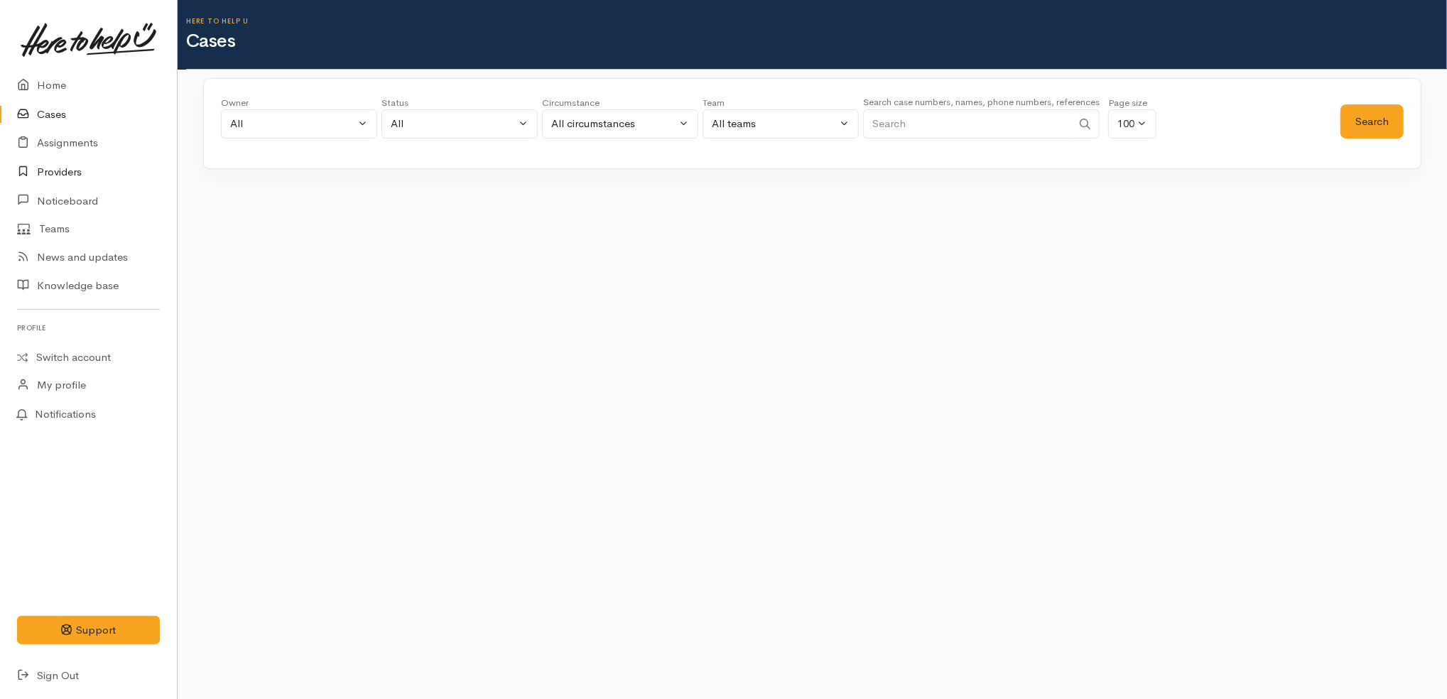
click at [70, 163] on link "Providers" at bounding box center [88, 172] width 177 height 29
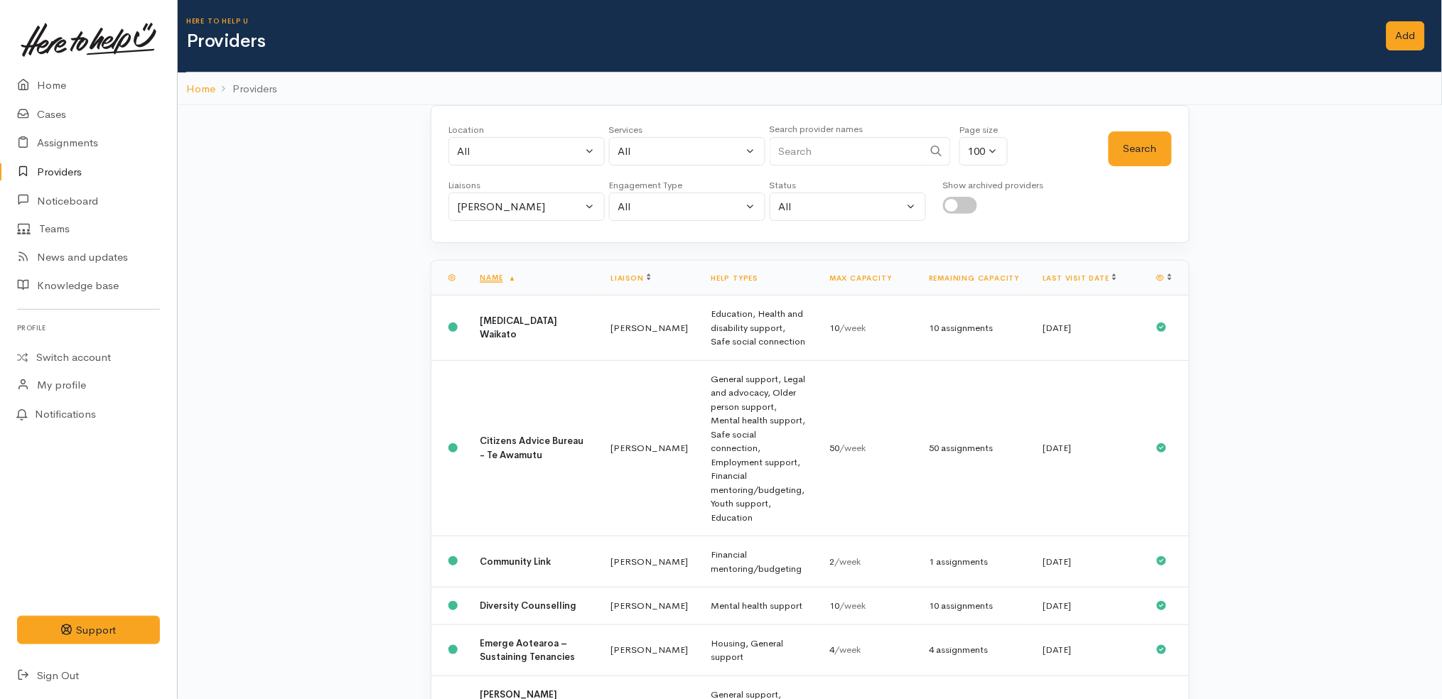
click at [966, 202] on input "checkbox" at bounding box center [960, 205] width 34 height 17
checkbox input "true"
click at [1127, 157] on button "Search" at bounding box center [1139, 148] width 63 height 35
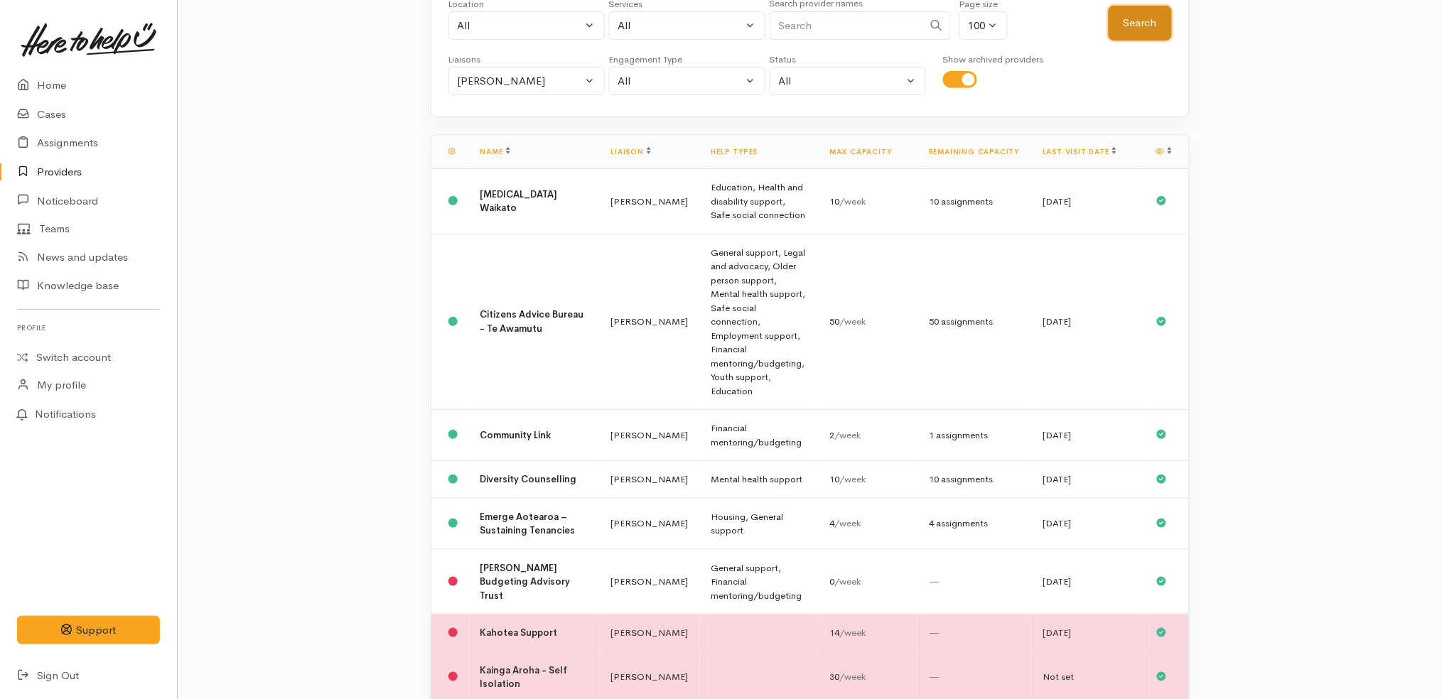
scroll to position [131, 0]
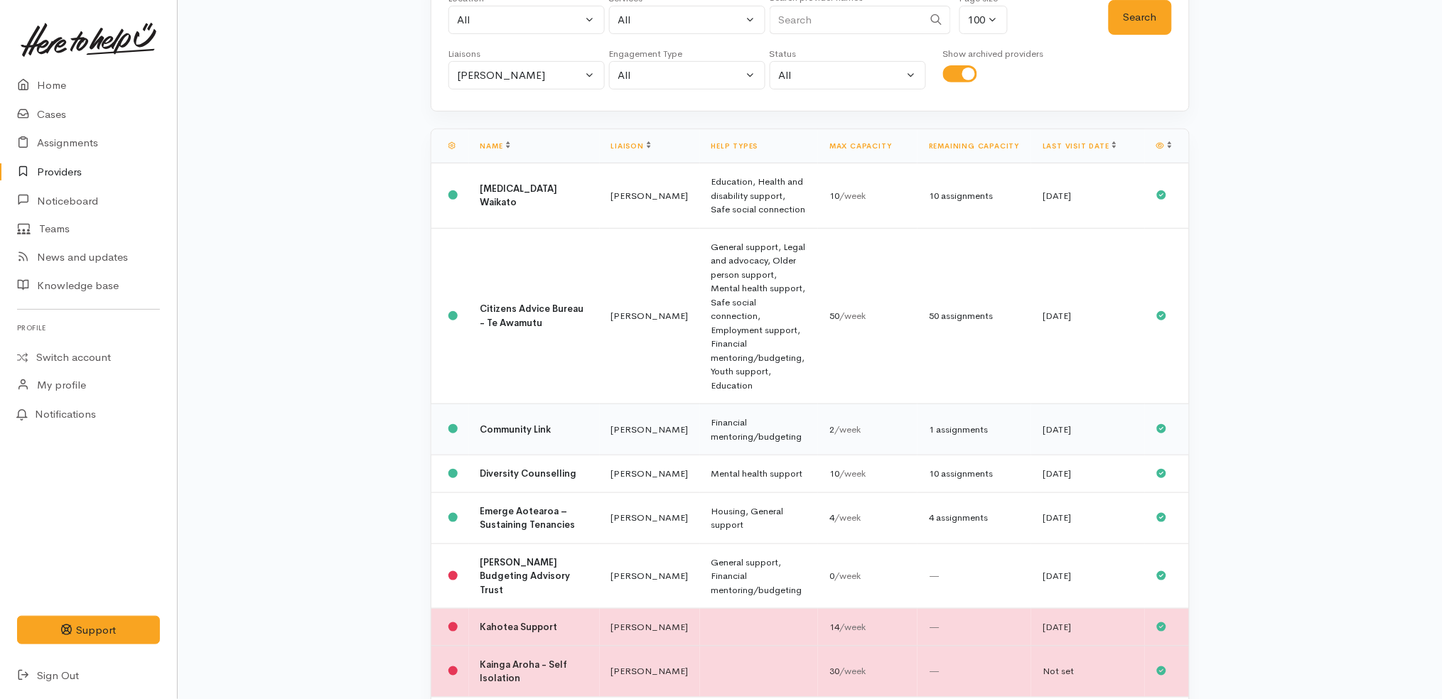
click at [784, 404] on td "Financial mentoring/budgeting" at bounding box center [759, 429] width 119 height 51
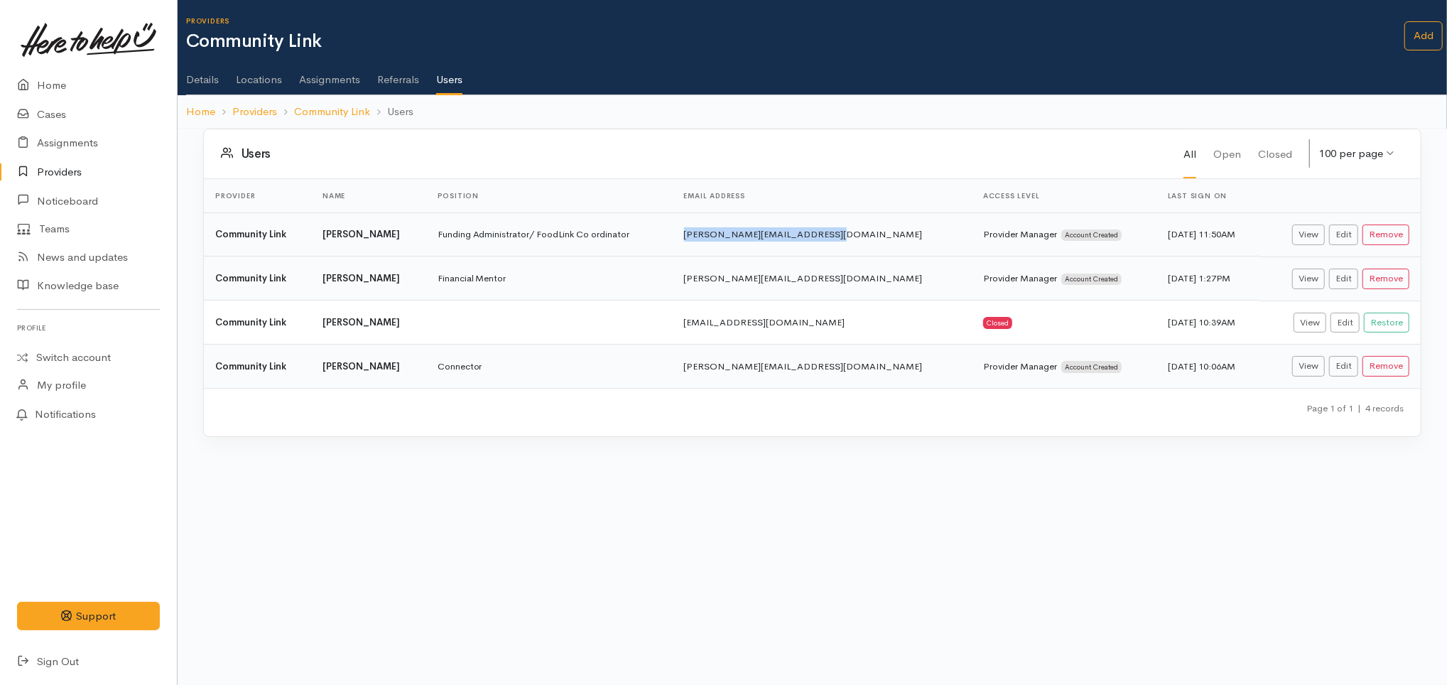
drag, startPoint x: 789, startPoint y: 240, endPoint x: 698, endPoint y: 229, distance: 92.4
click at [698, 229] on td "[PERSON_NAME][EMAIL_ADDRESS][DOMAIN_NAME]" at bounding box center [822, 234] width 299 height 44
copy td "[PERSON_NAME][EMAIL_ADDRESS][DOMAIN_NAME]"
